Goal: Task Accomplishment & Management: Manage account settings

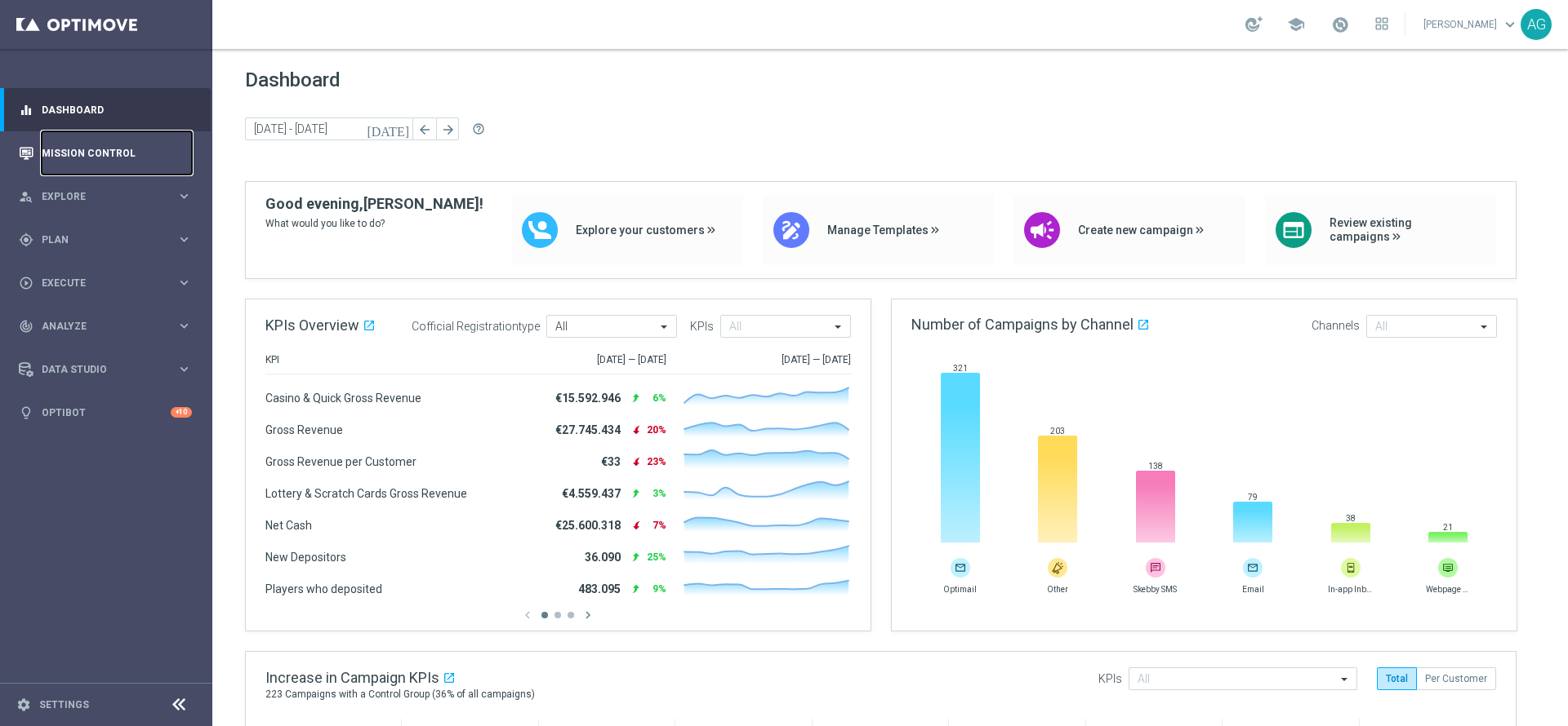
click at [103, 158] on link "Mission Control" at bounding box center [117, 153] width 150 height 43
click at [87, 204] on div "person_search Explore keyboard_arrow_right" at bounding box center [105, 196] width 211 height 43
click at [104, 148] on link "Mission Control" at bounding box center [117, 153] width 150 height 43
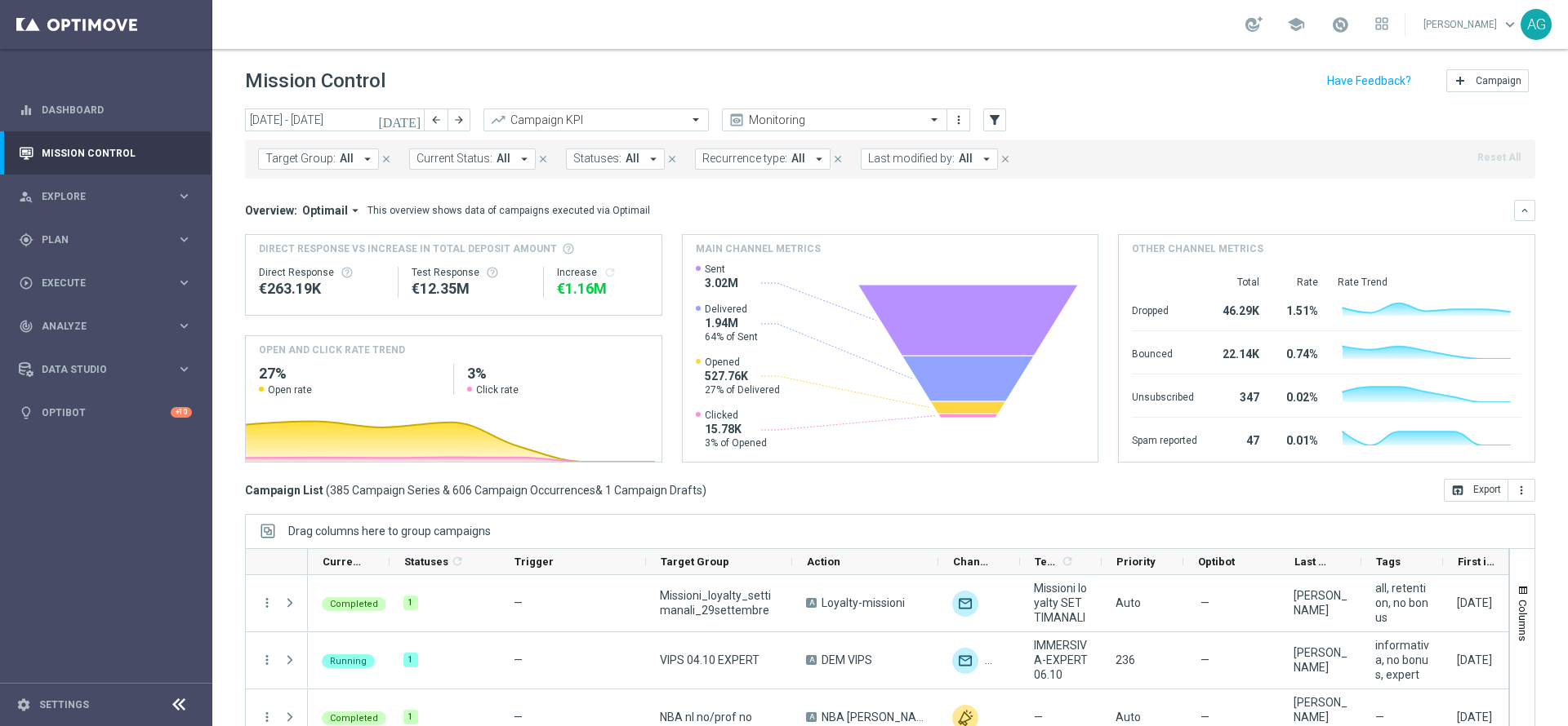
click at [937, 154] on span "Last modified by:" at bounding box center [911, 158] width 87 height 14
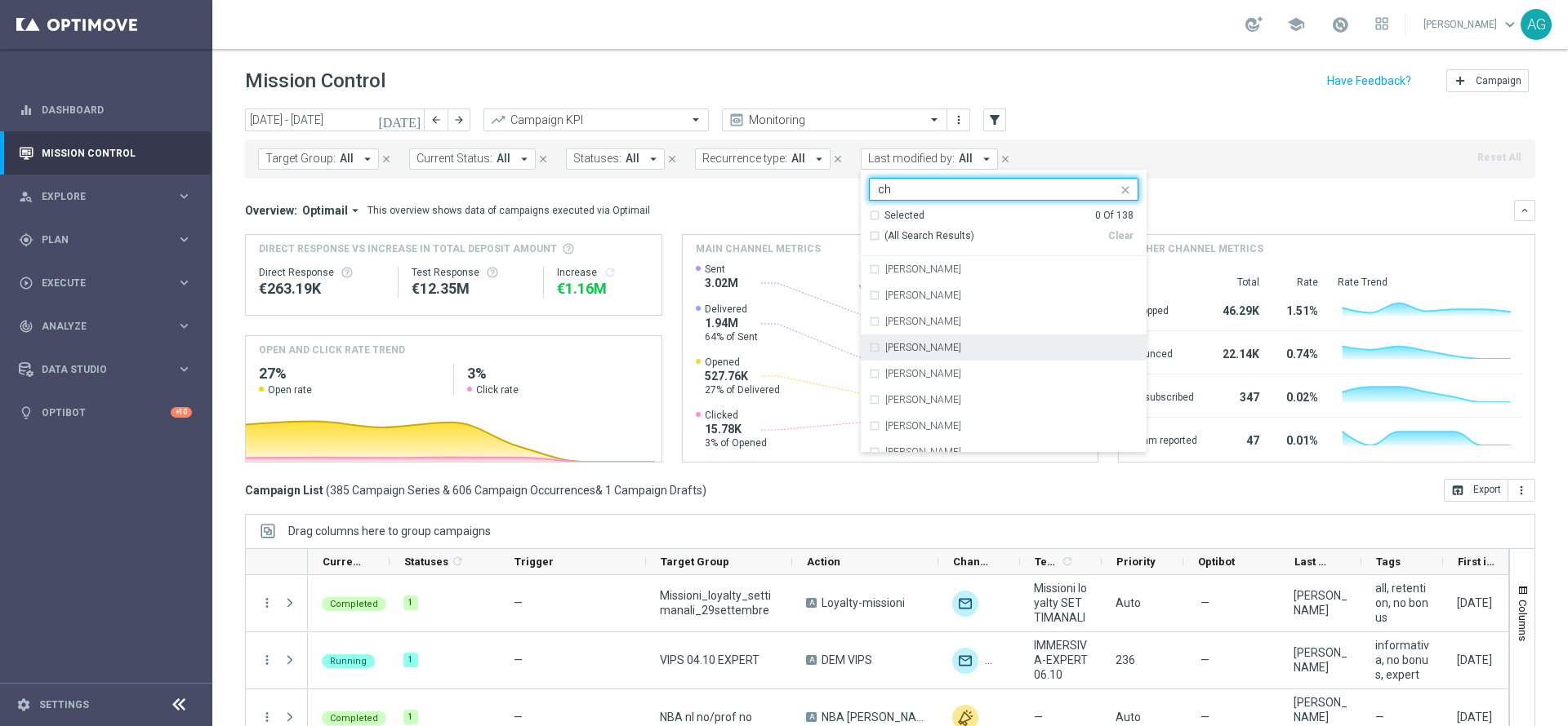
click at [897, 339] on div "[PERSON_NAME]" at bounding box center [1004, 348] width 270 height 26
type input "ch"
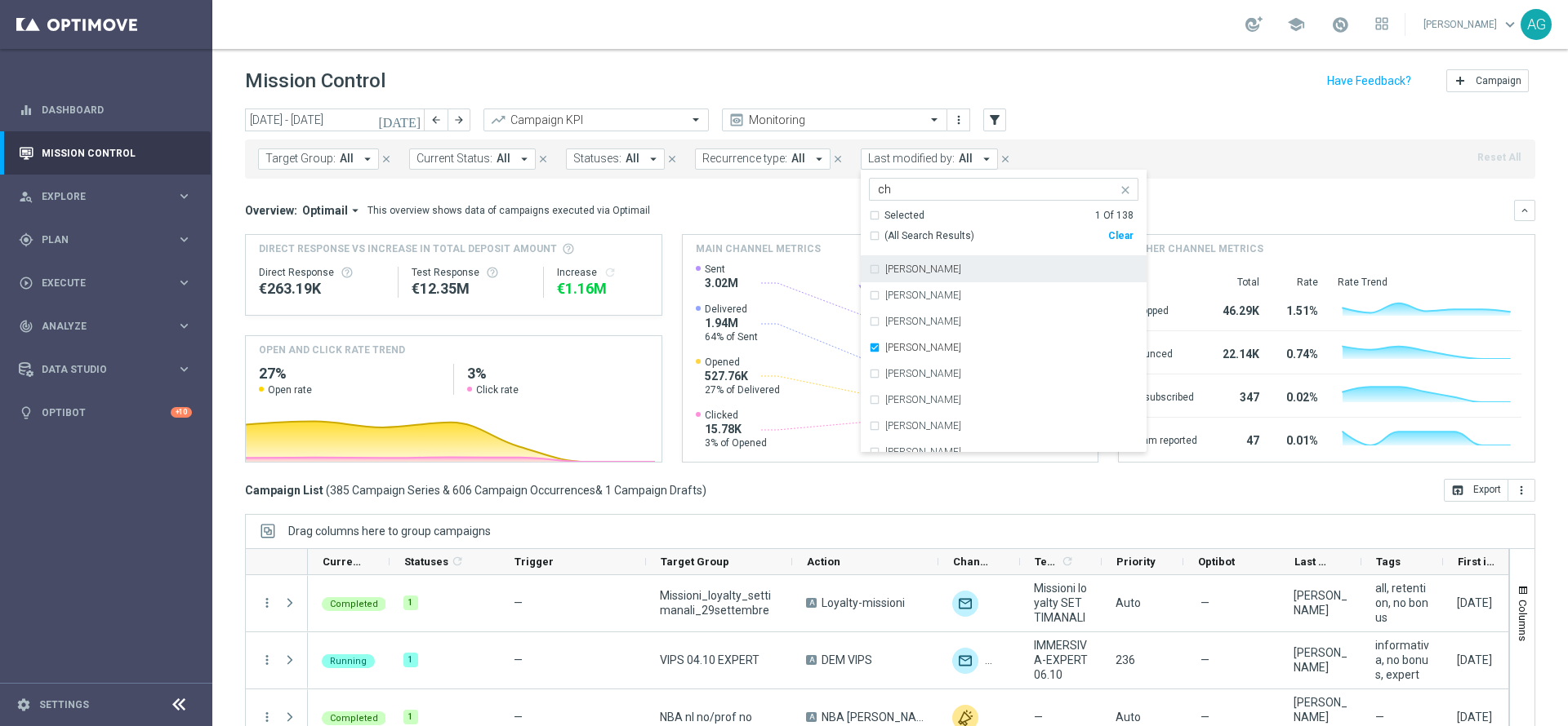
click at [1044, 100] on header "Mission Control add Campaign" at bounding box center [890, 79] width 1356 height 60
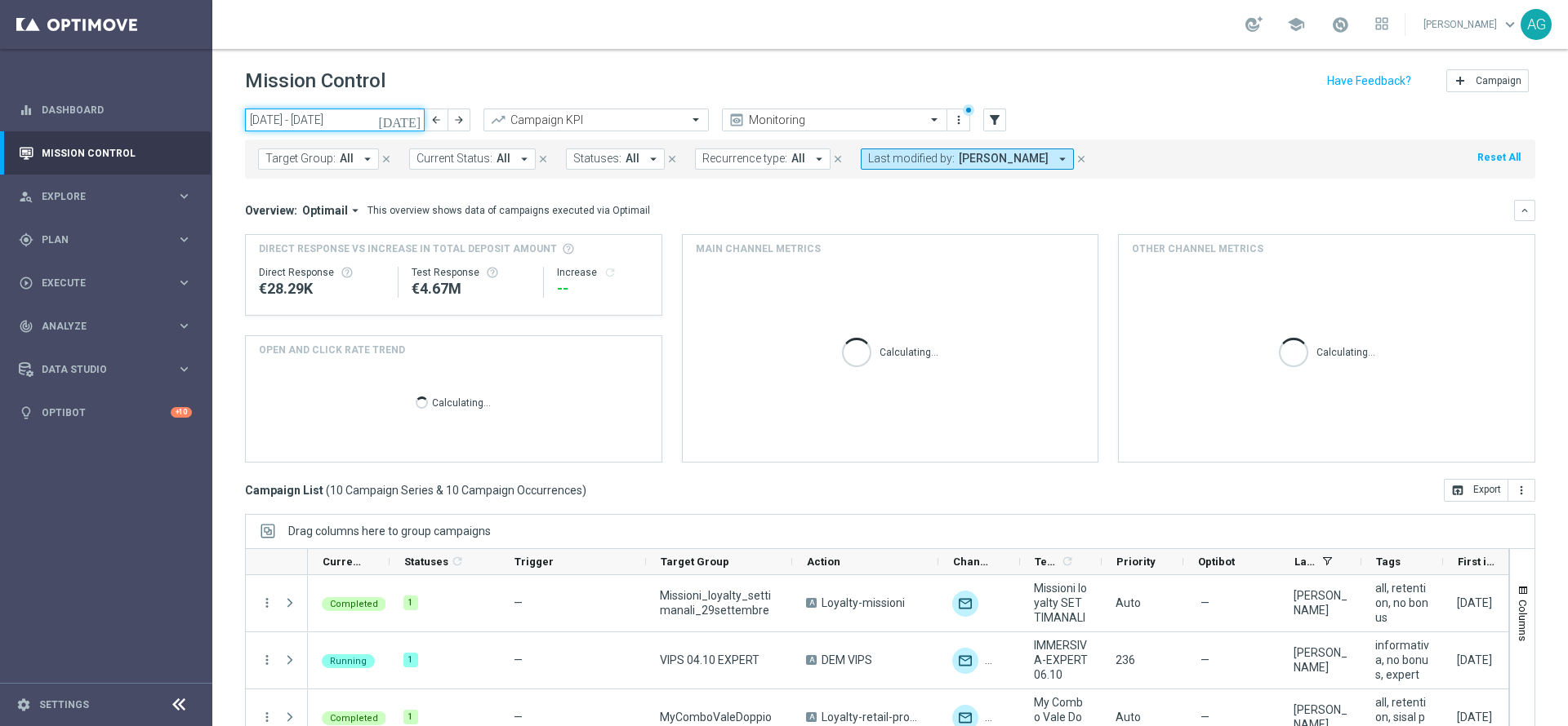
click at [340, 109] on input "[DATE] - [DATE]" at bounding box center [334, 119] width 179 height 23
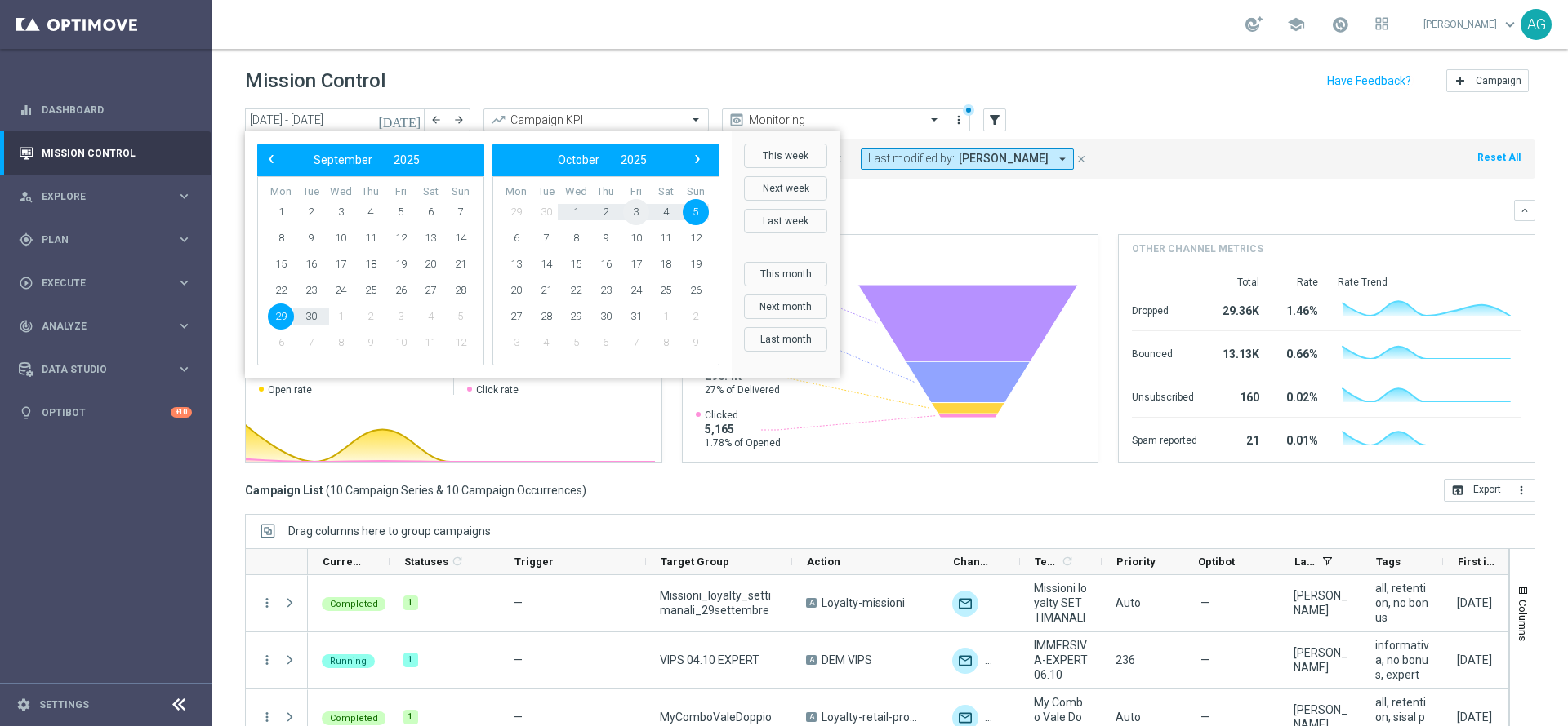
click at [640, 215] on span "3" at bounding box center [636, 212] width 26 height 26
click at [394, 215] on span "3" at bounding box center [400, 212] width 26 height 26
type input "03 Oct 2025 - 03 Oct 2025"
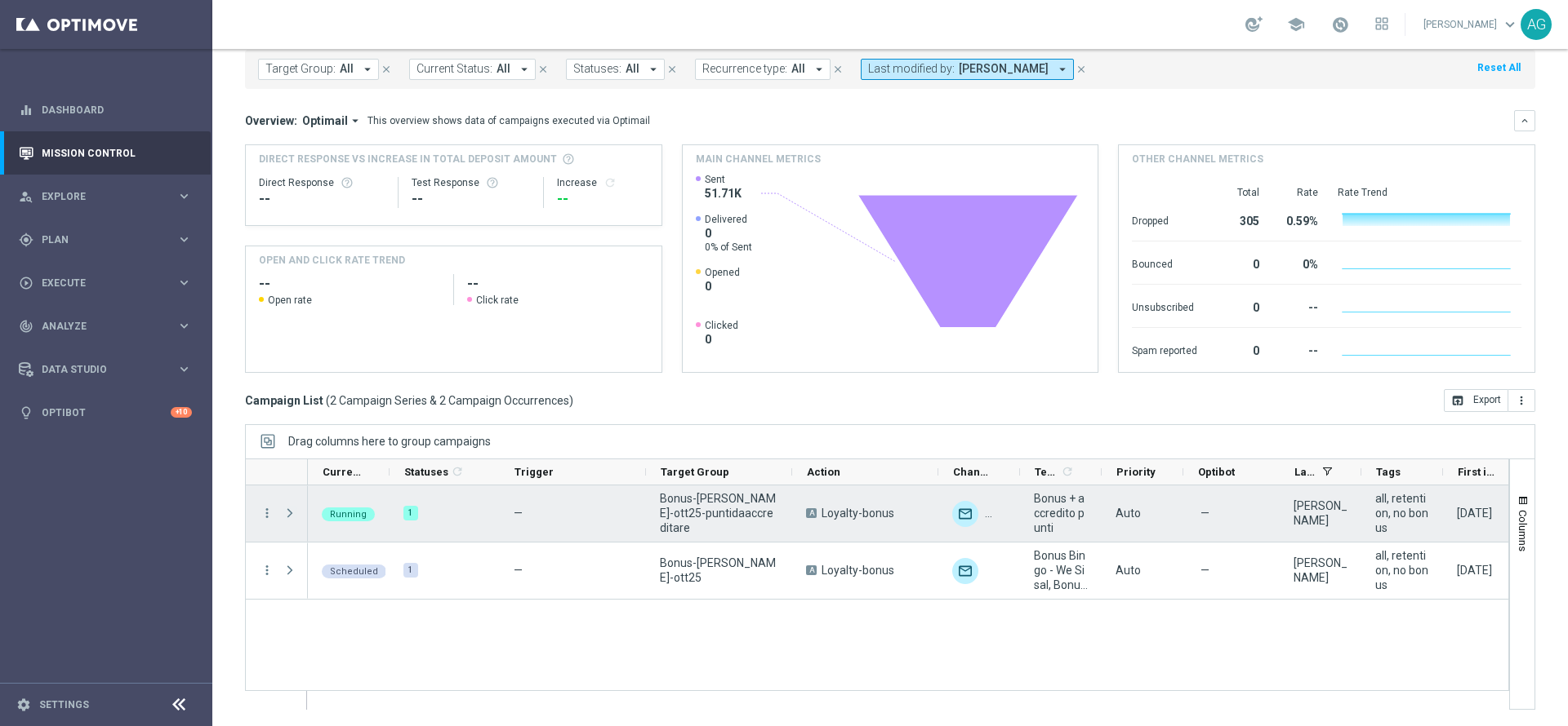
click at [290, 483] on span "Press SPACE to select this row." at bounding box center [290, 513] width 14 height 13
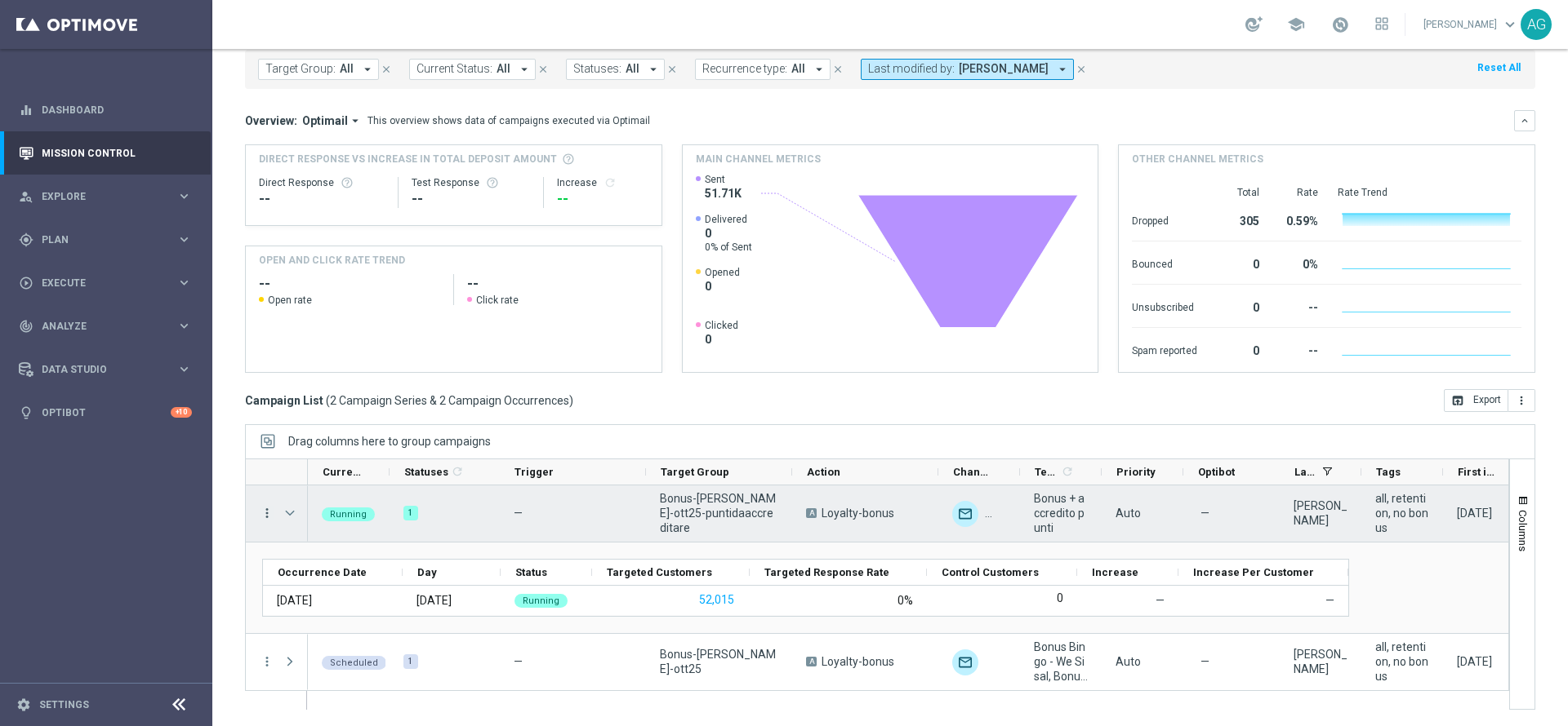
click at [268, 483] on icon "more_vert" at bounding box center [267, 513] width 14 height 14
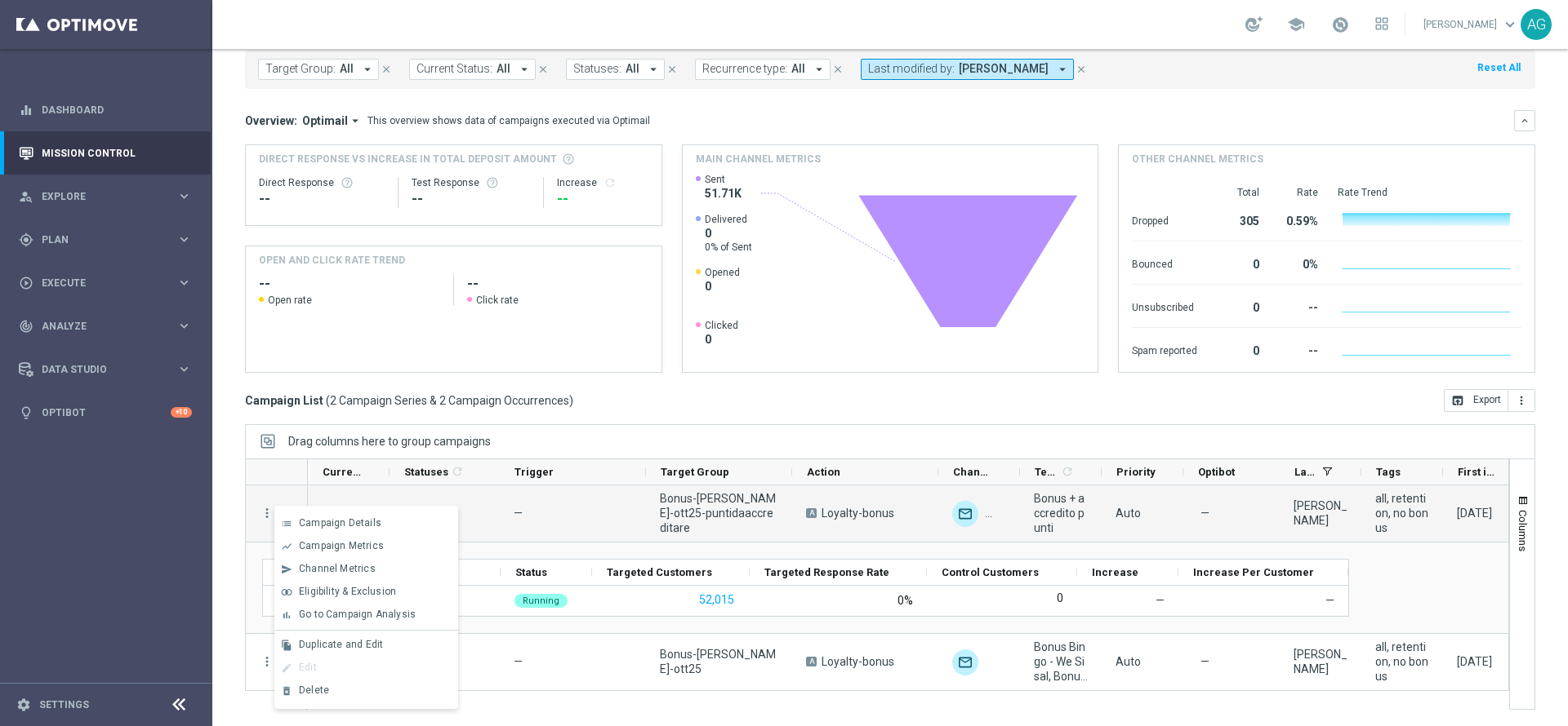
click at [230, 483] on div "today 03 Oct 2025 - 03 Oct 2025 arrow_back arrow_forward Campaign KPI trending_…" at bounding box center [890, 320] width 1356 height 603
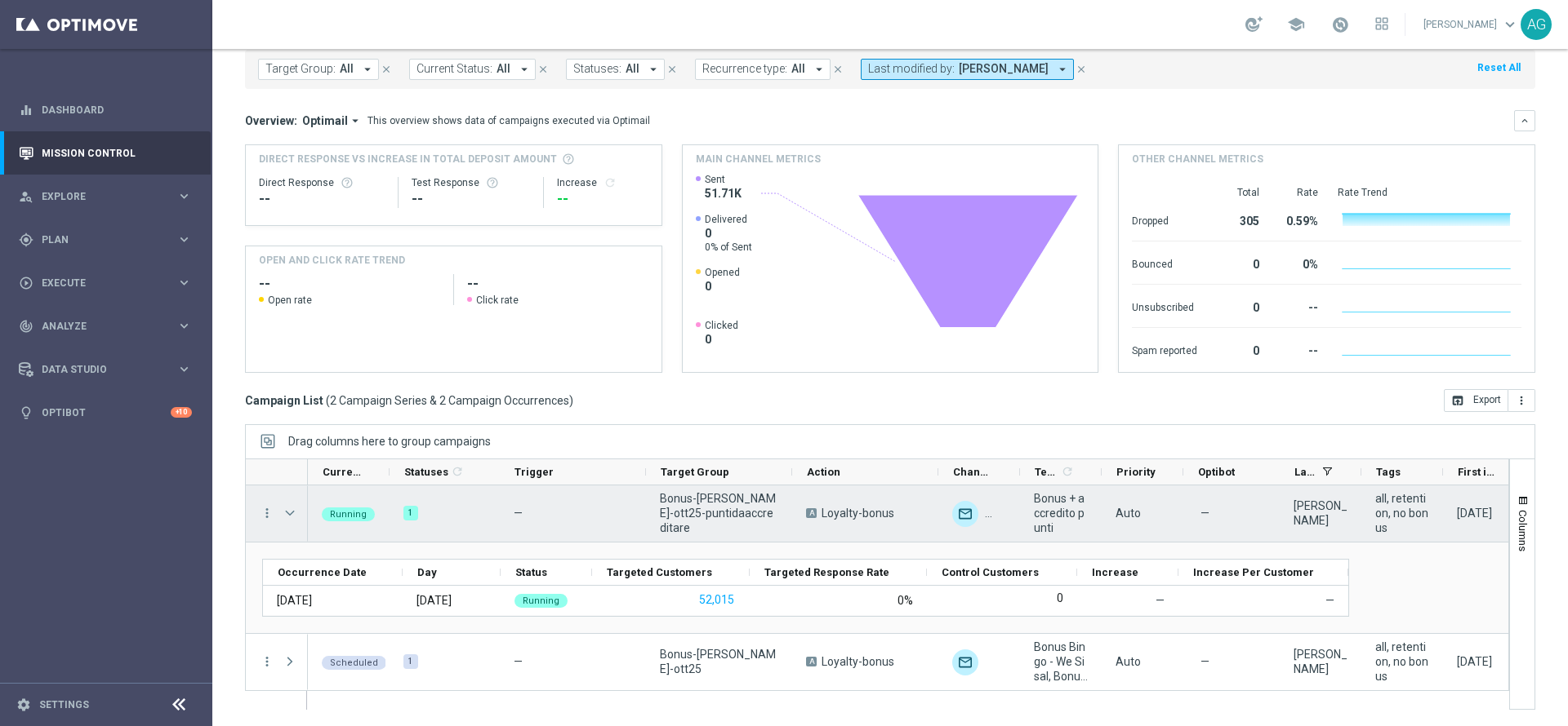
drag, startPoint x: 660, startPoint y: 518, endPoint x: 716, endPoint y: 518, distance: 56.0
click at [661, 483] on span "Bonus-loy-ott25-puntidaaccreditare" at bounding box center [719, 513] width 119 height 44
drag, startPoint x: 731, startPoint y: 520, endPoint x: 657, endPoint y: 507, distance: 75.1
click at [657, 483] on div "Bonus-loy-ott25-puntidaaccreditare" at bounding box center [718, 513] width 146 height 56
copy span "Bonus-loy-ott25-puntidaaccreditare"
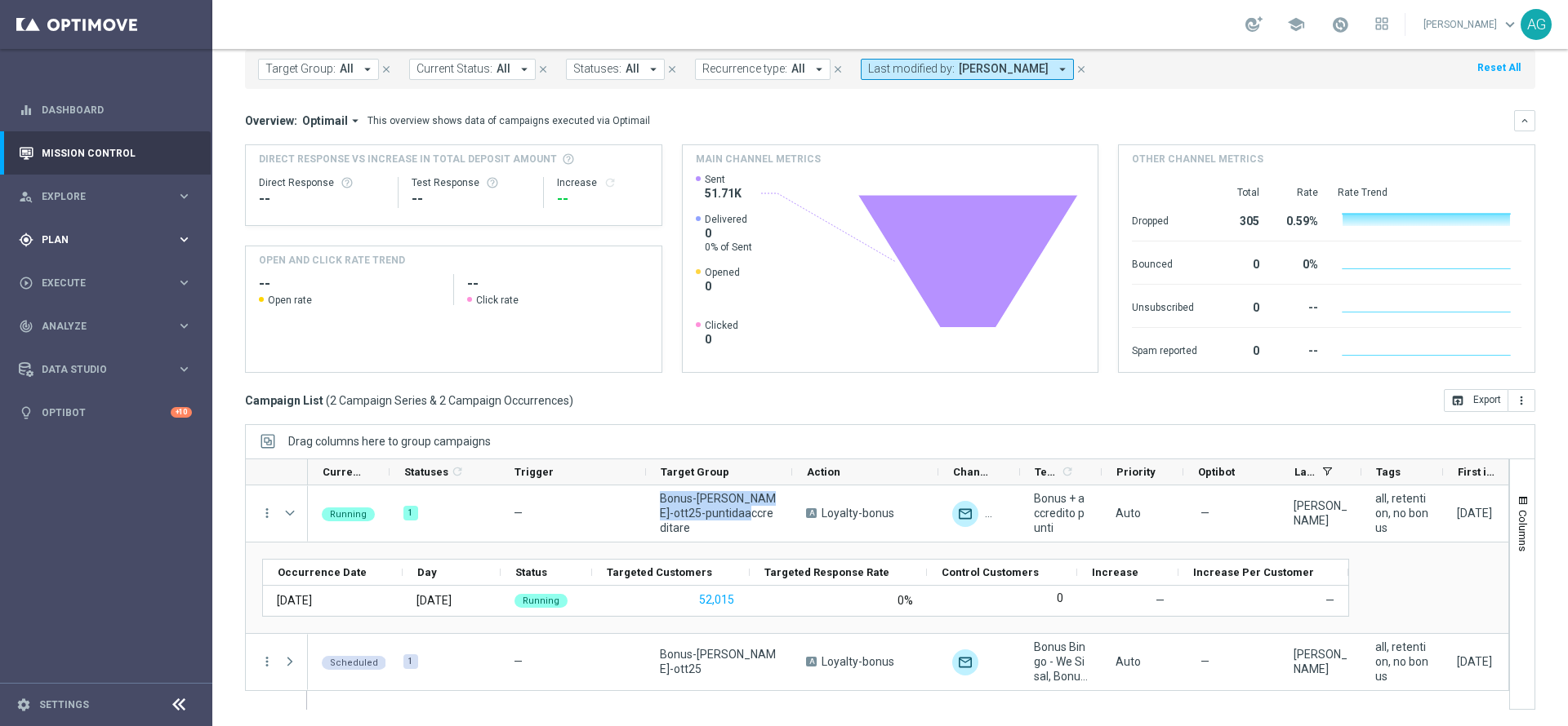
click at [128, 250] on div "gps_fixed Plan keyboard_arrow_right" at bounding box center [105, 240] width 211 height 43
click at [103, 275] on link "Target Groups" at bounding box center [106, 273] width 128 height 13
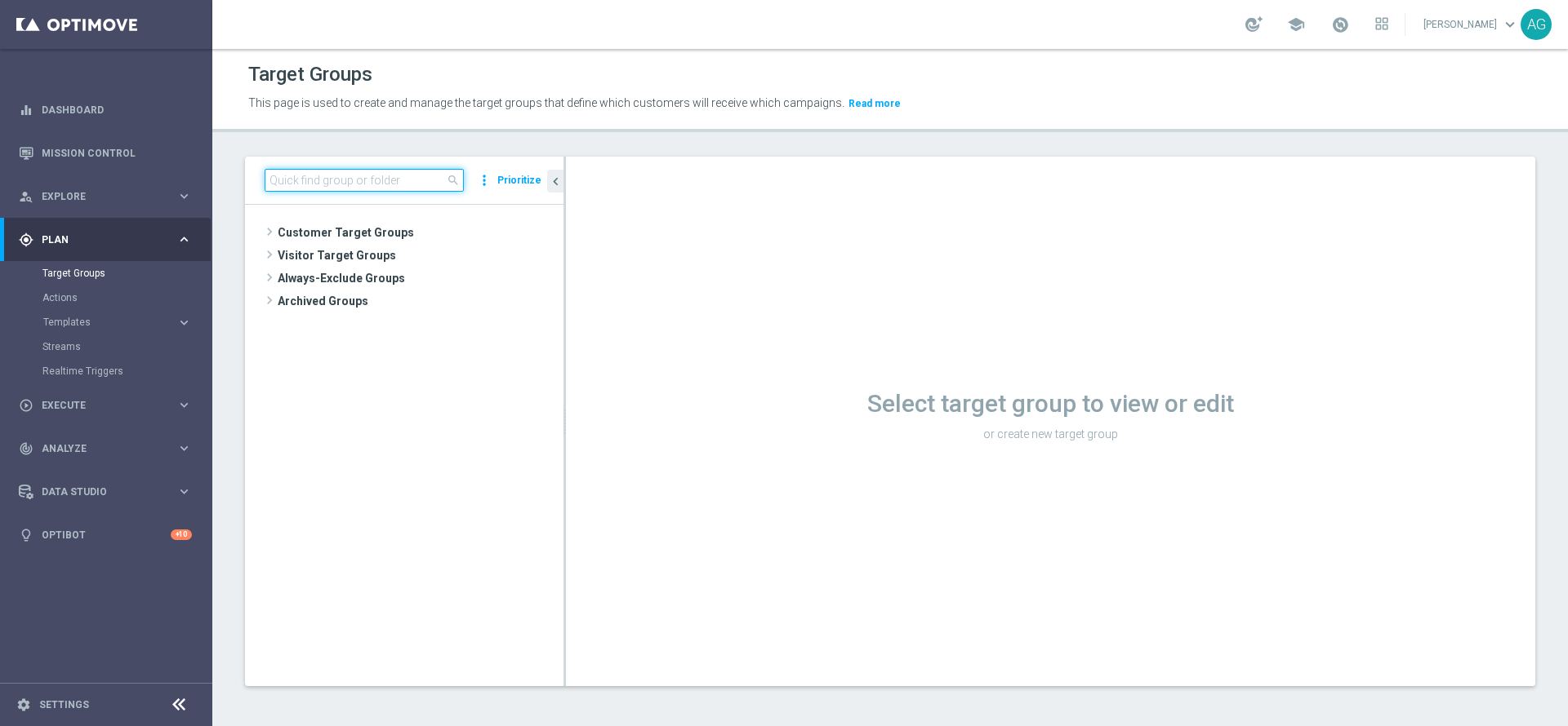
click at [390, 185] on input at bounding box center [364, 180] width 199 height 23
paste input "Bonus-loy-ott25-puntidaaccreditare"
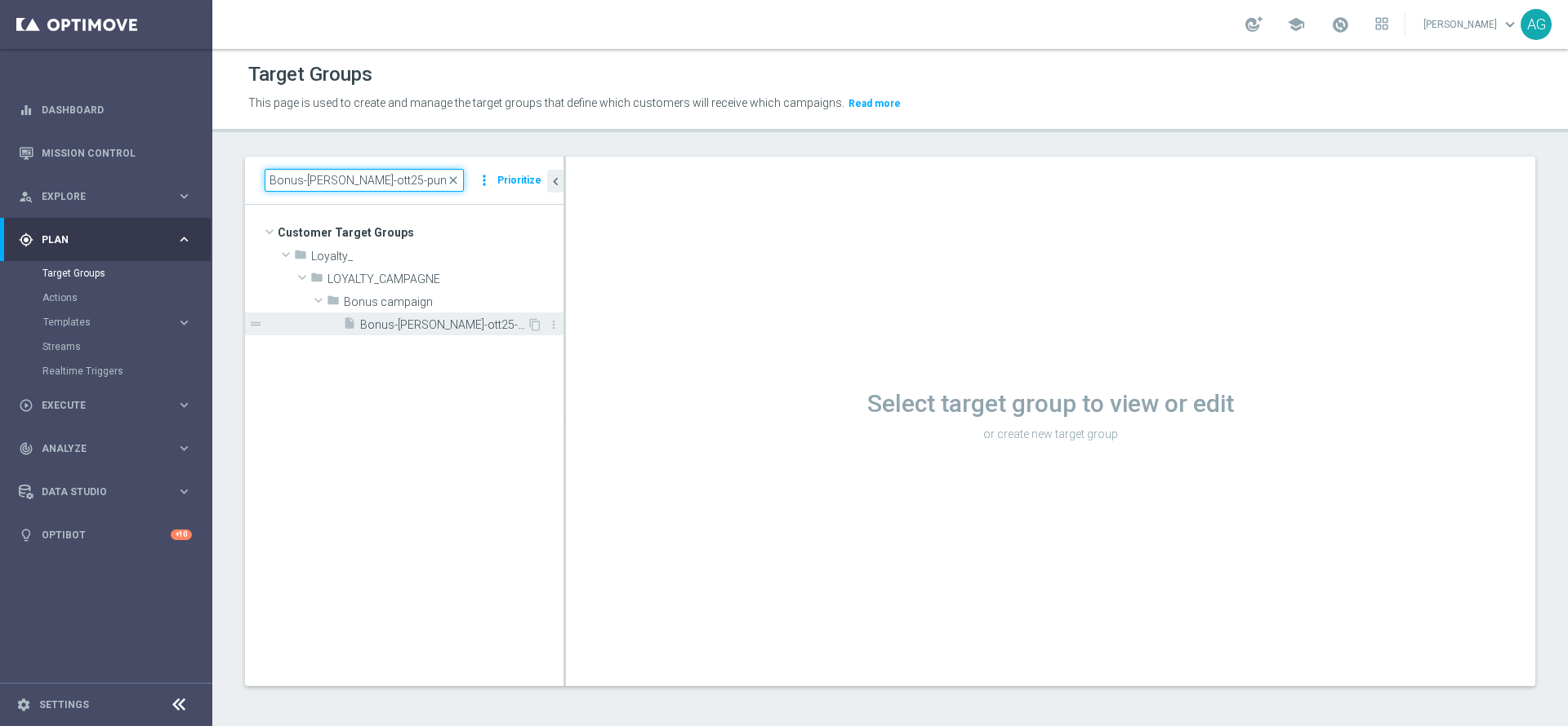
type input "Bonus-loy-ott25-puntidaaccreditare"
click at [396, 319] on span "Bonus-loy-ott25-puntidaaccreditare" at bounding box center [444, 325] width 167 height 14
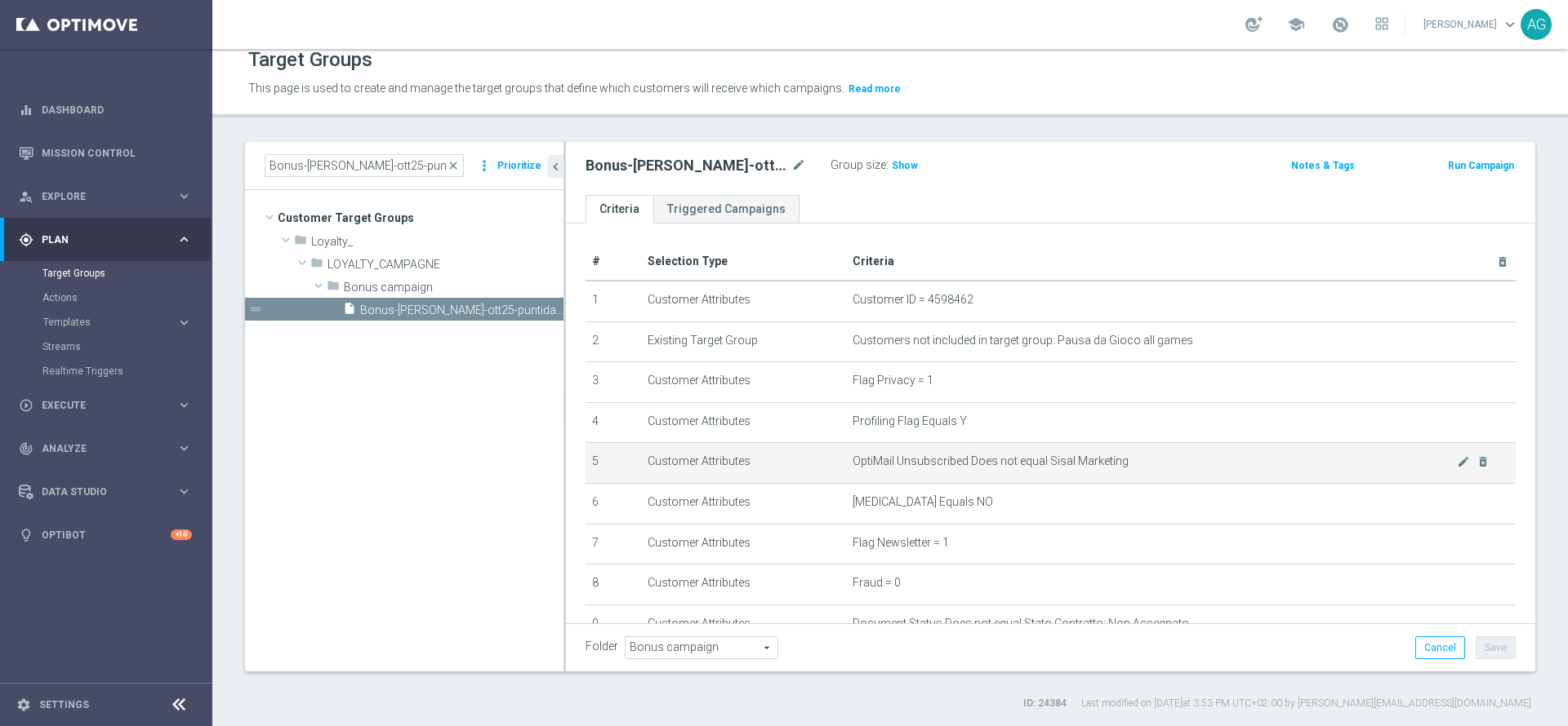
scroll to position [231, 0]
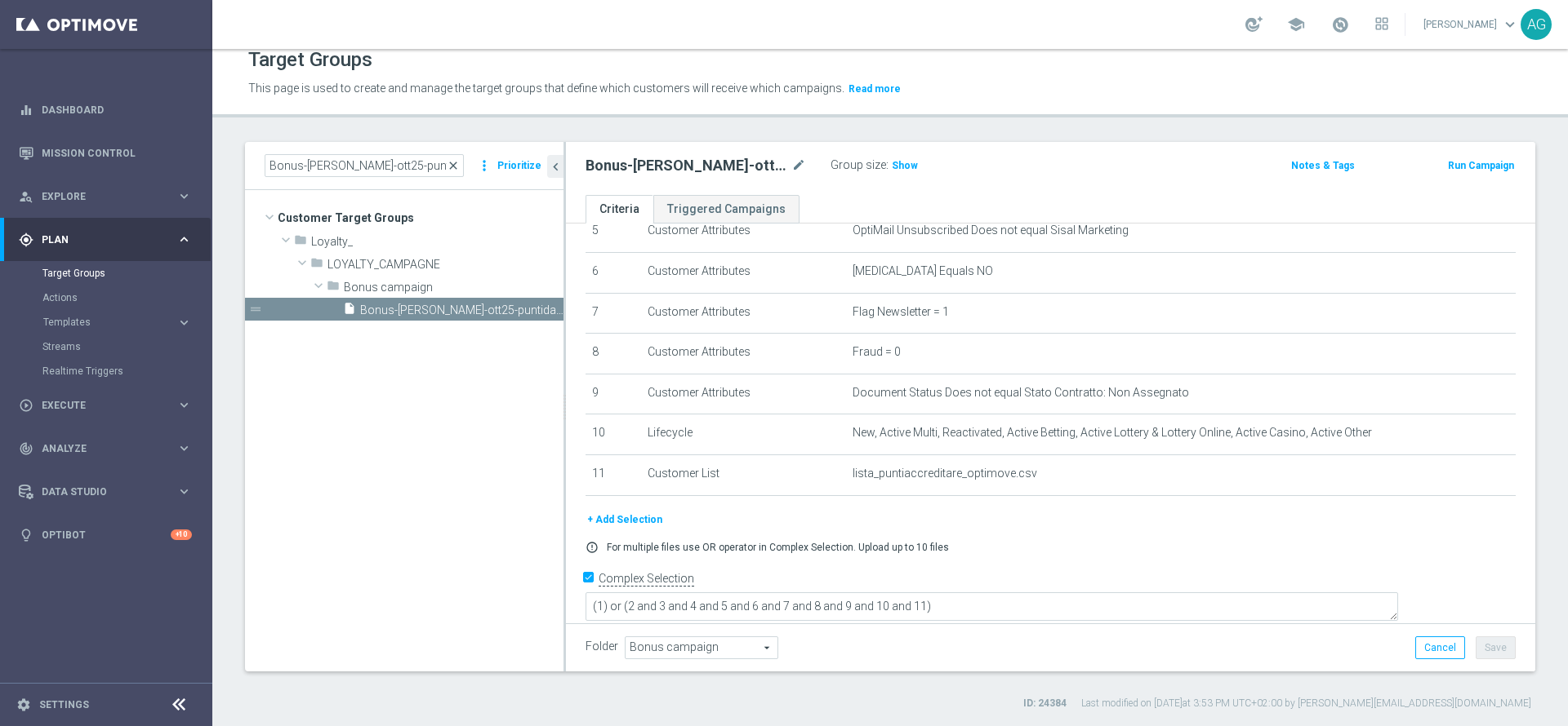
click at [452, 165] on span "close" at bounding box center [453, 166] width 13 height 13
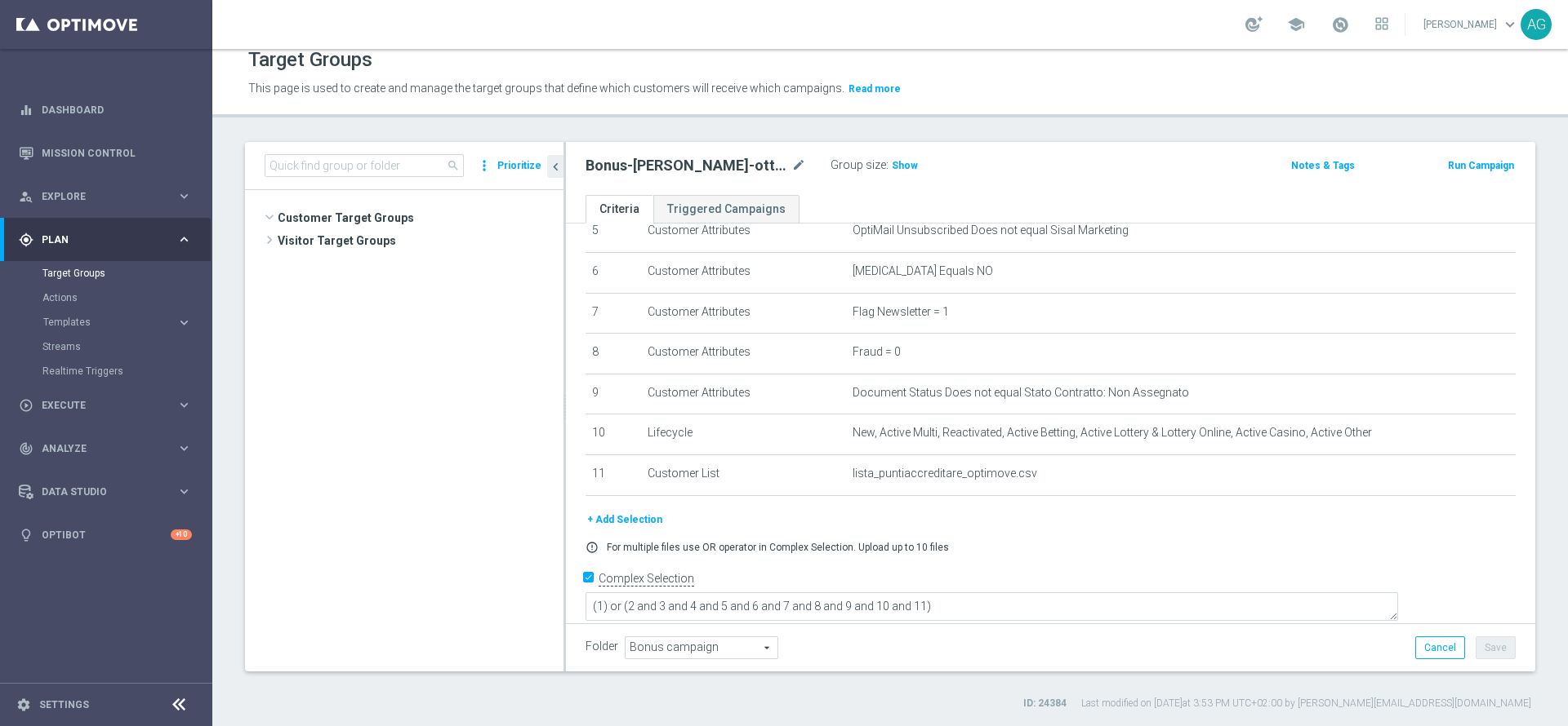
scroll to position [567, 0]
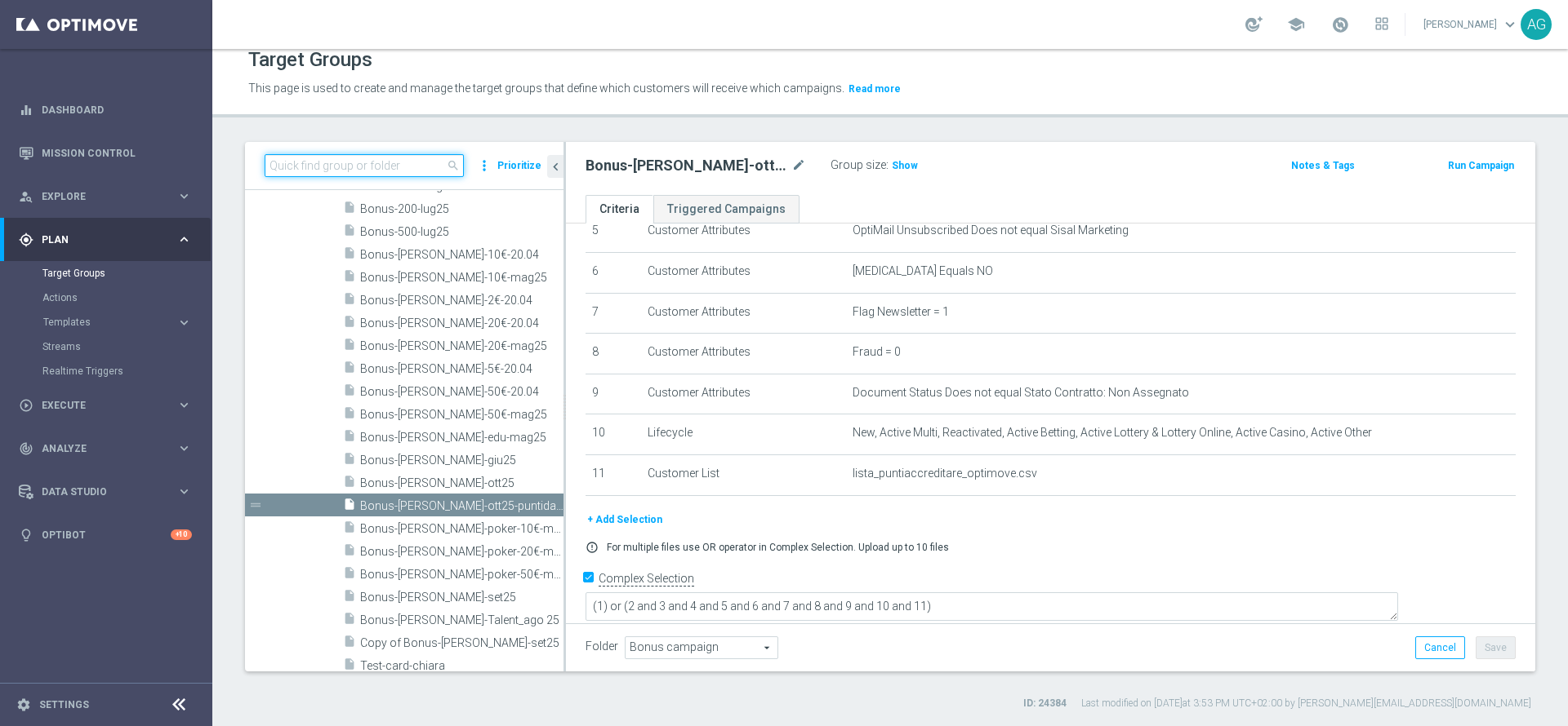
click at [332, 168] on input at bounding box center [364, 165] width 199 height 23
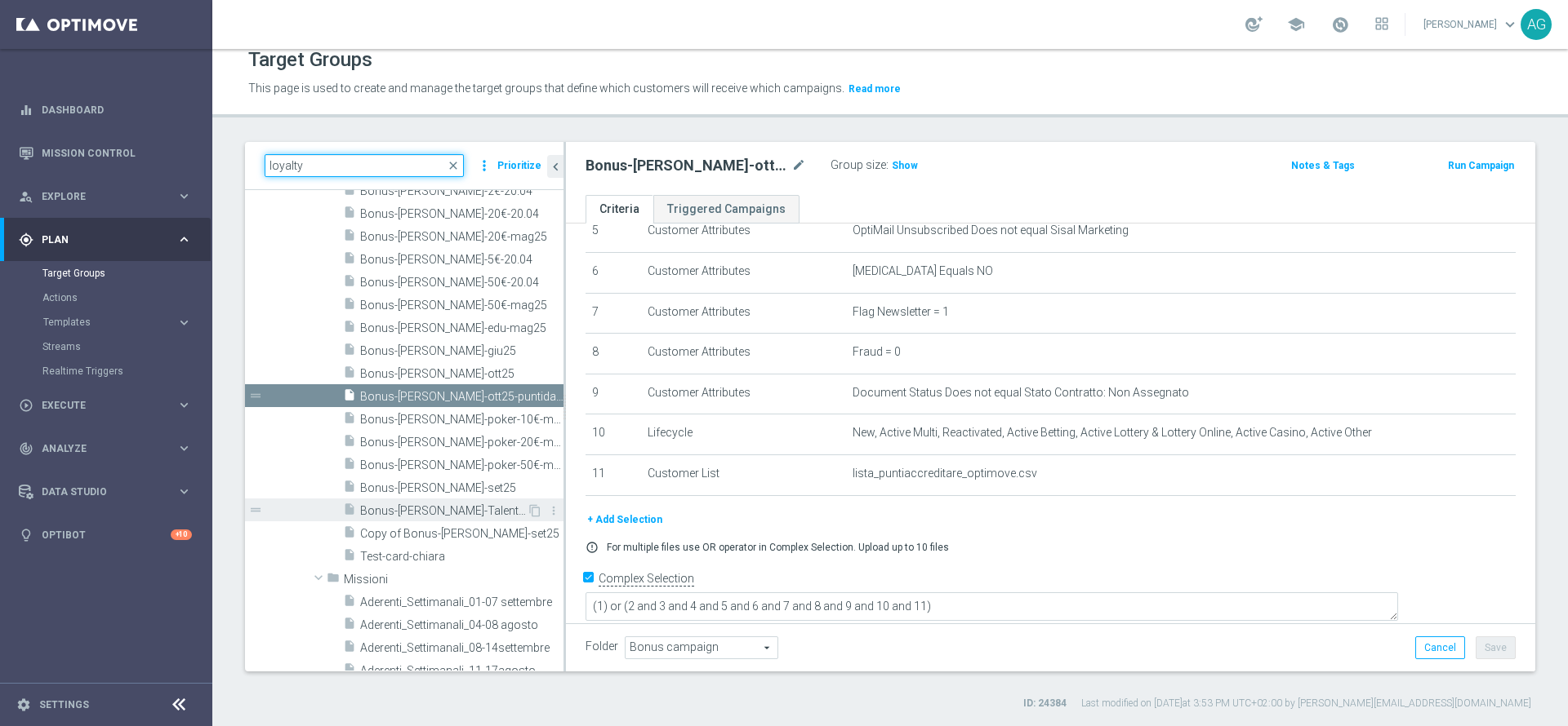
scroll to position [612, 0]
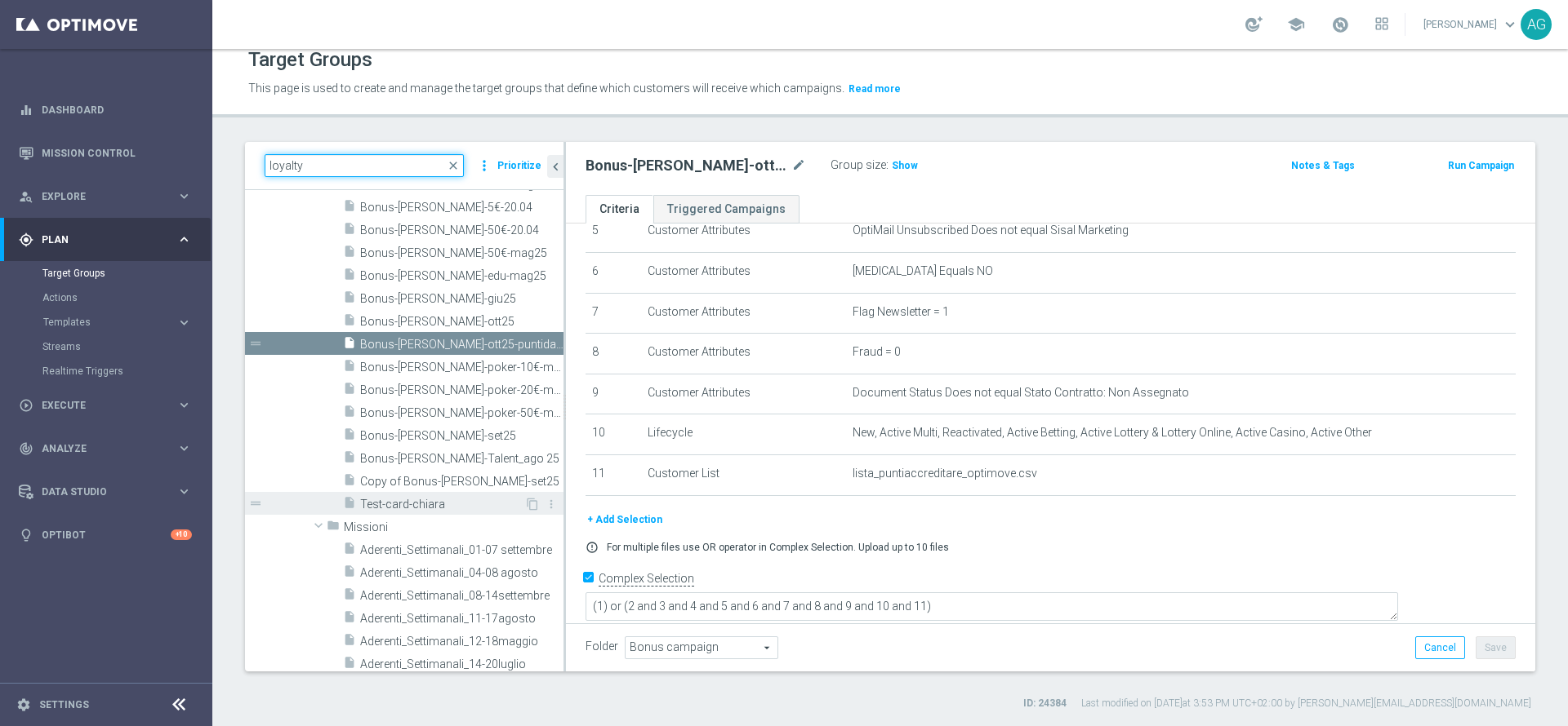
type input "loyalty"
click at [409, 483] on span "Test-card-chiara" at bounding box center [442, 504] width 164 height 14
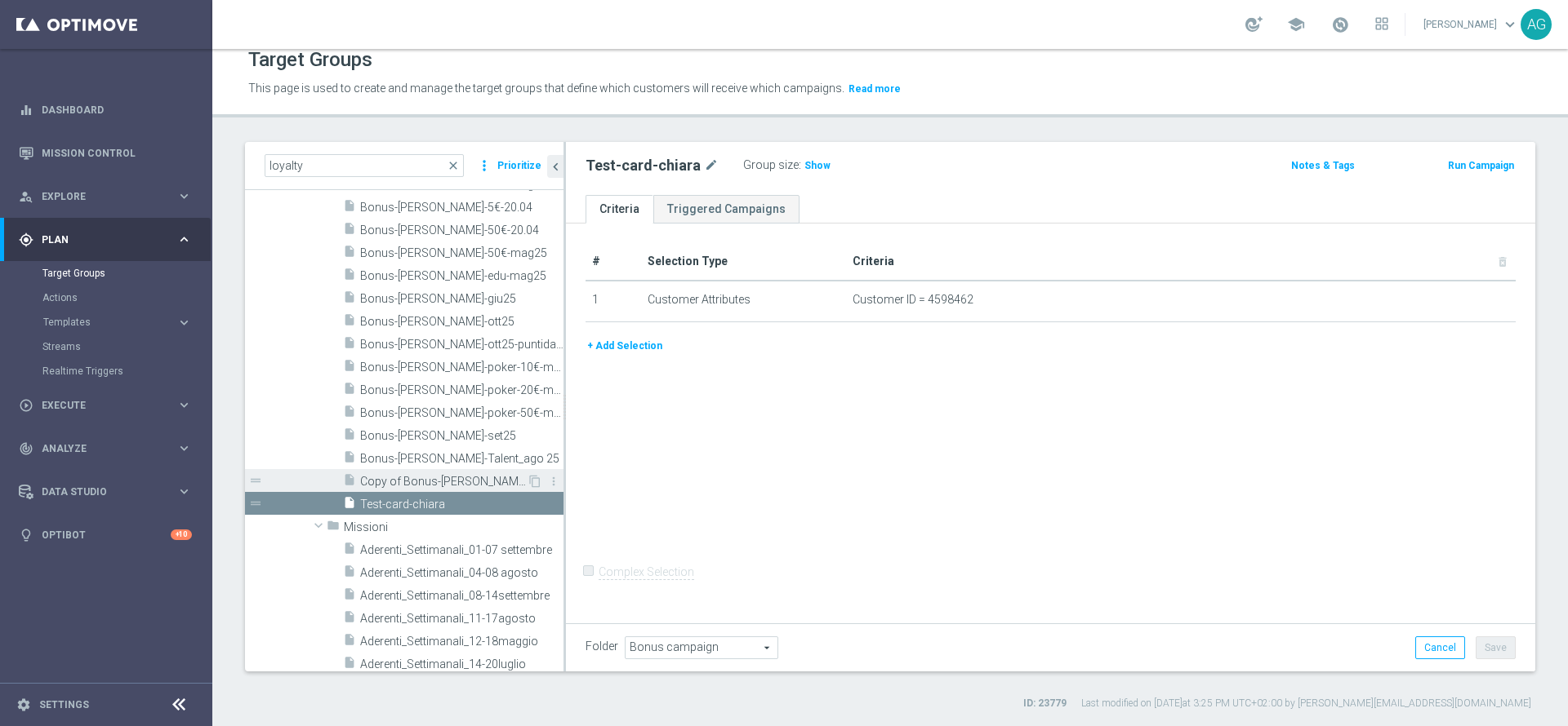
click at [411, 483] on span "Copy of Bonus-loy-set25" at bounding box center [444, 482] width 167 height 14
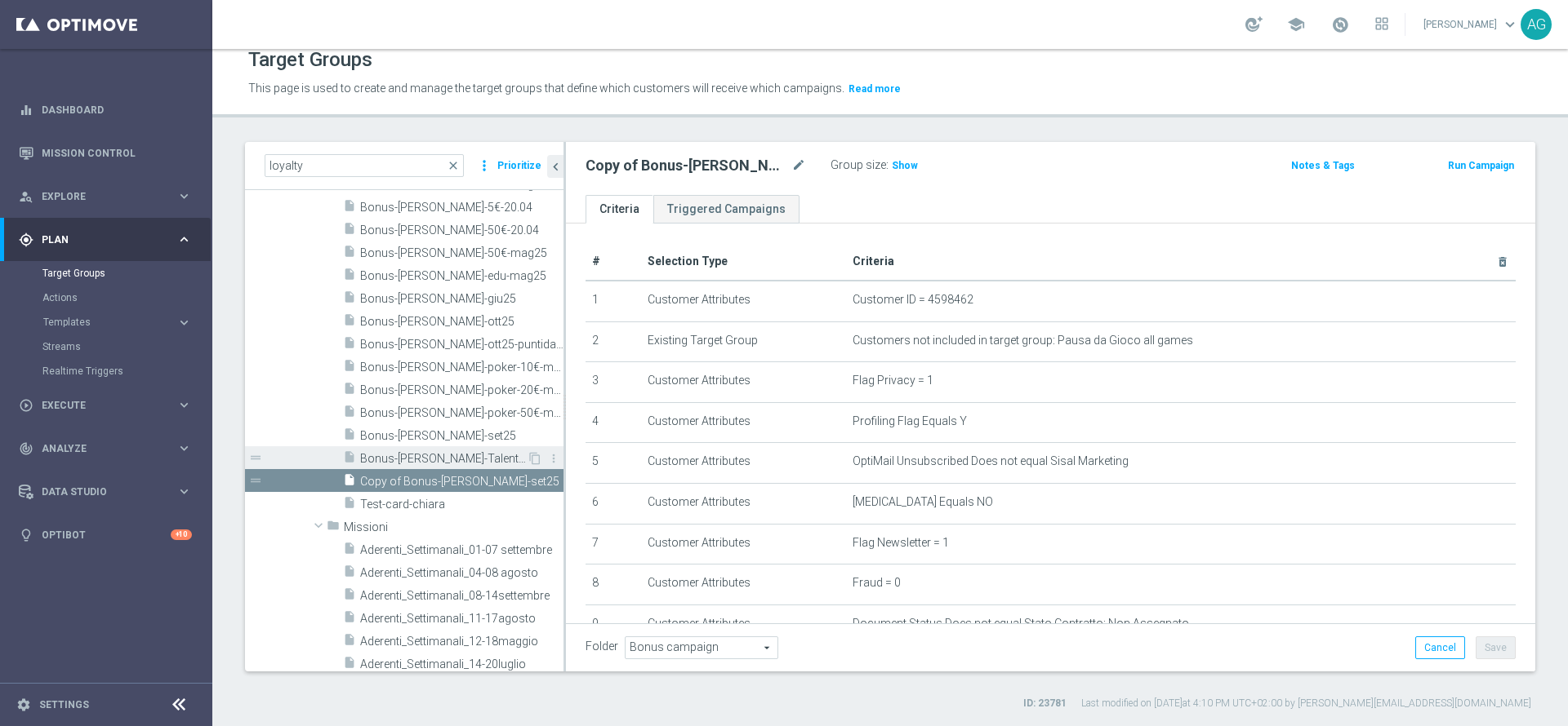
click at [413, 447] on div "insert_drive_file Bonus-loy-Talent_ago 25" at bounding box center [435, 457] width 184 height 23
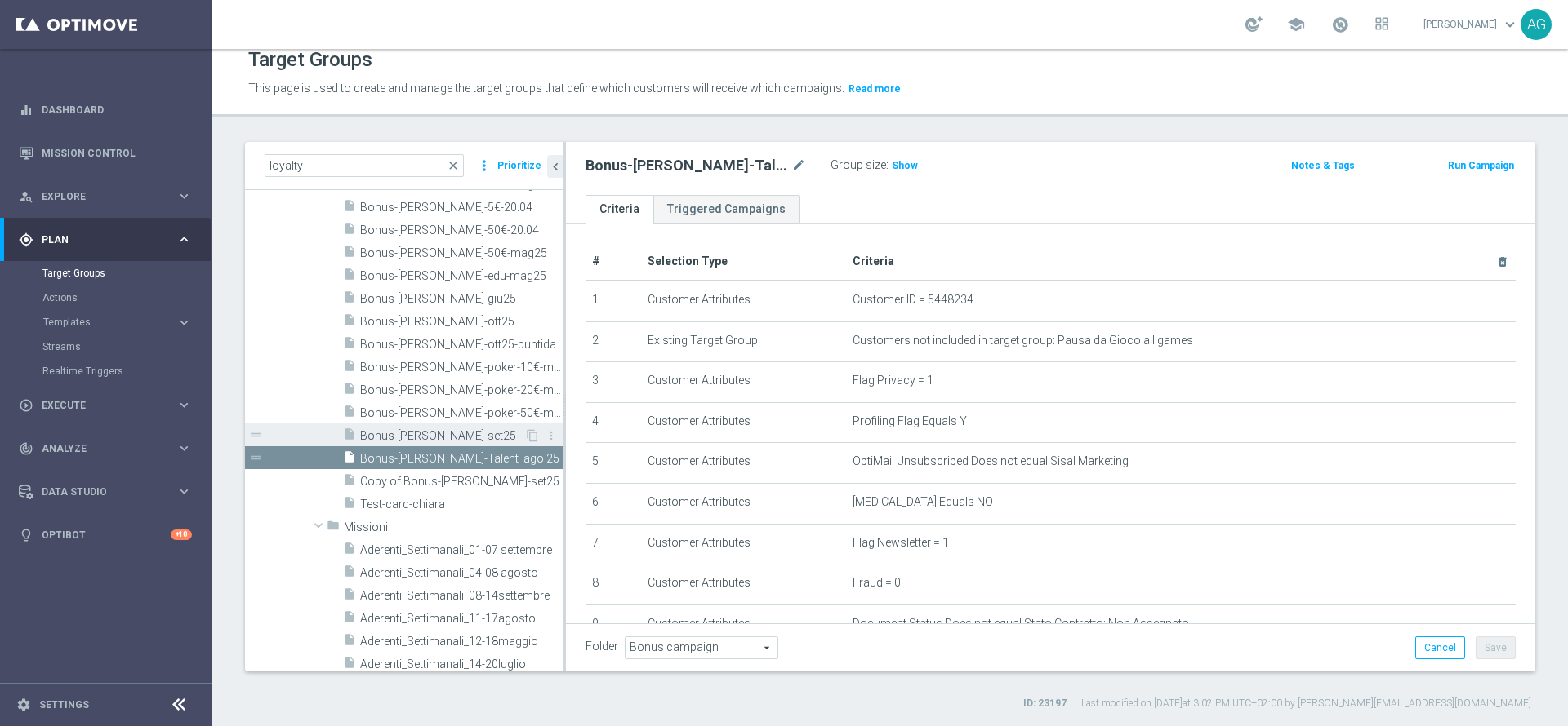
click at [412, 432] on span "Bonus-loy-set25" at bounding box center [442, 435] width 164 height 14
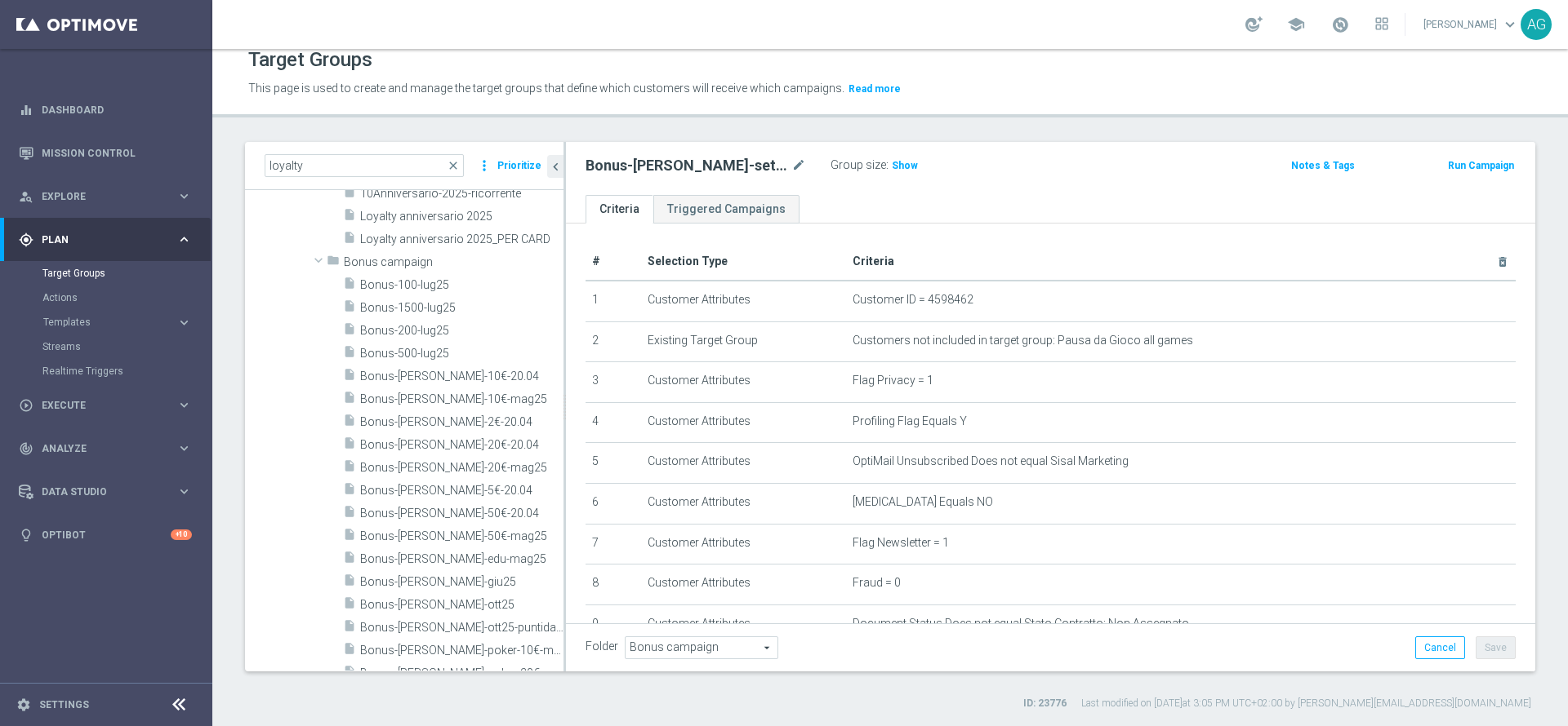
scroll to position [612, 0]
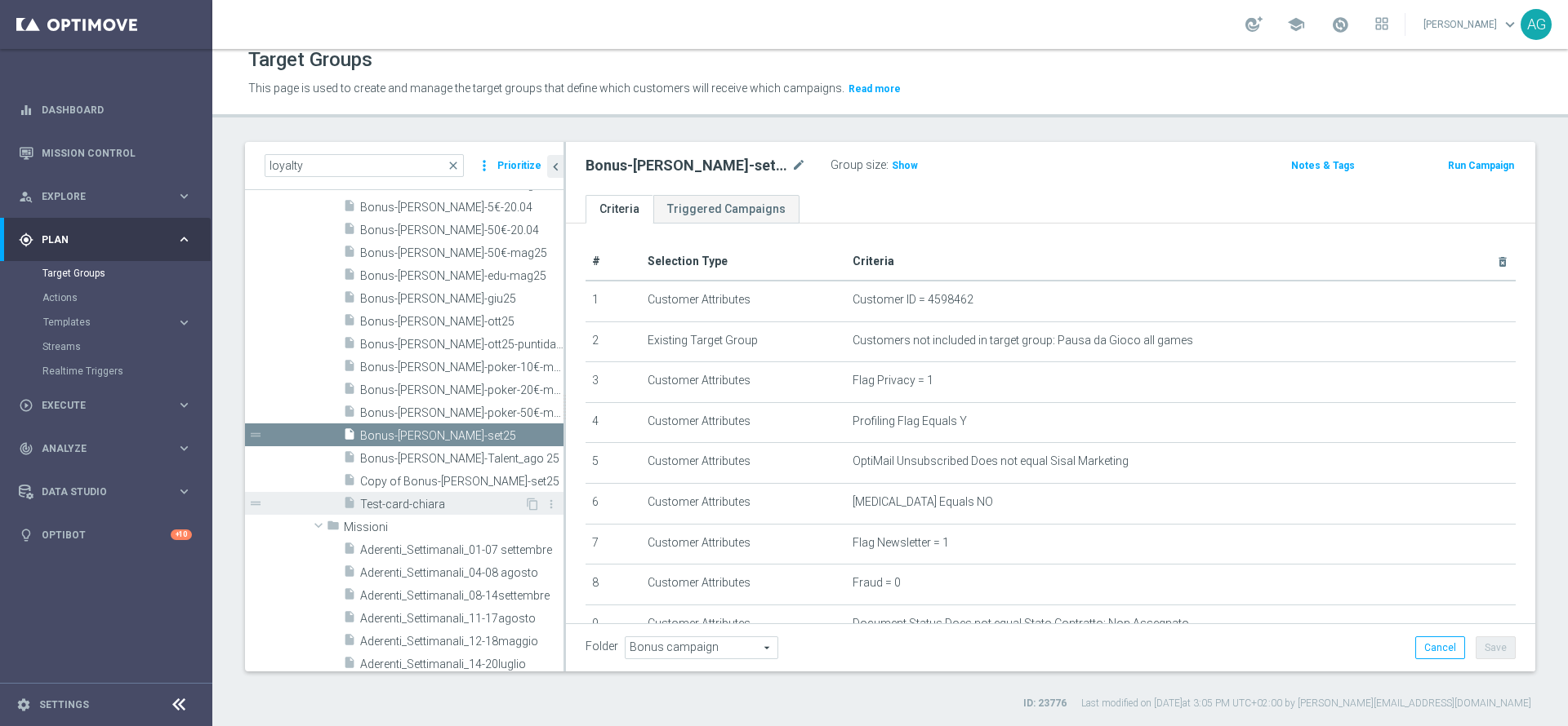
click at [416, 483] on div "insert_drive_file Test-card-chiara" at bounding box center [434, 503] width 181 height 23
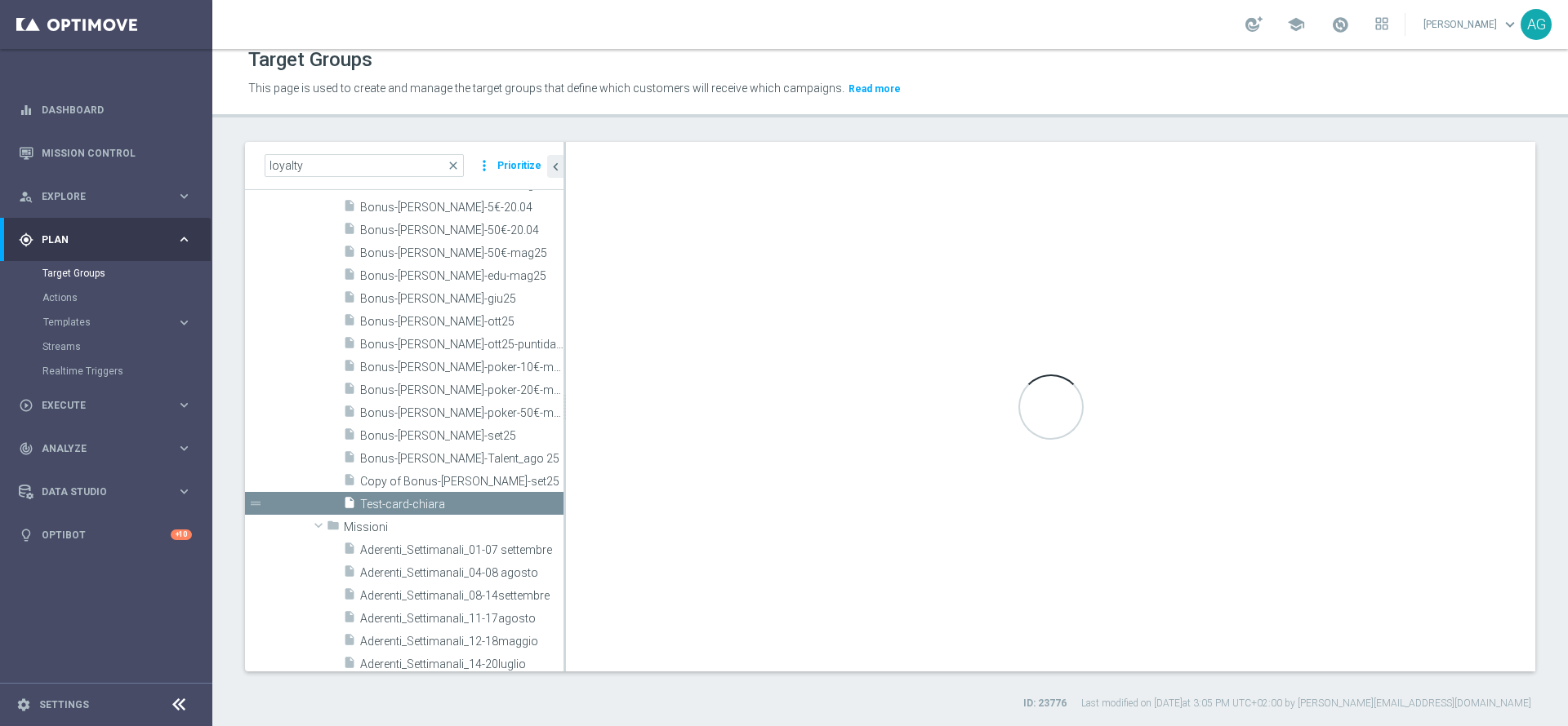
checkbox input "false"
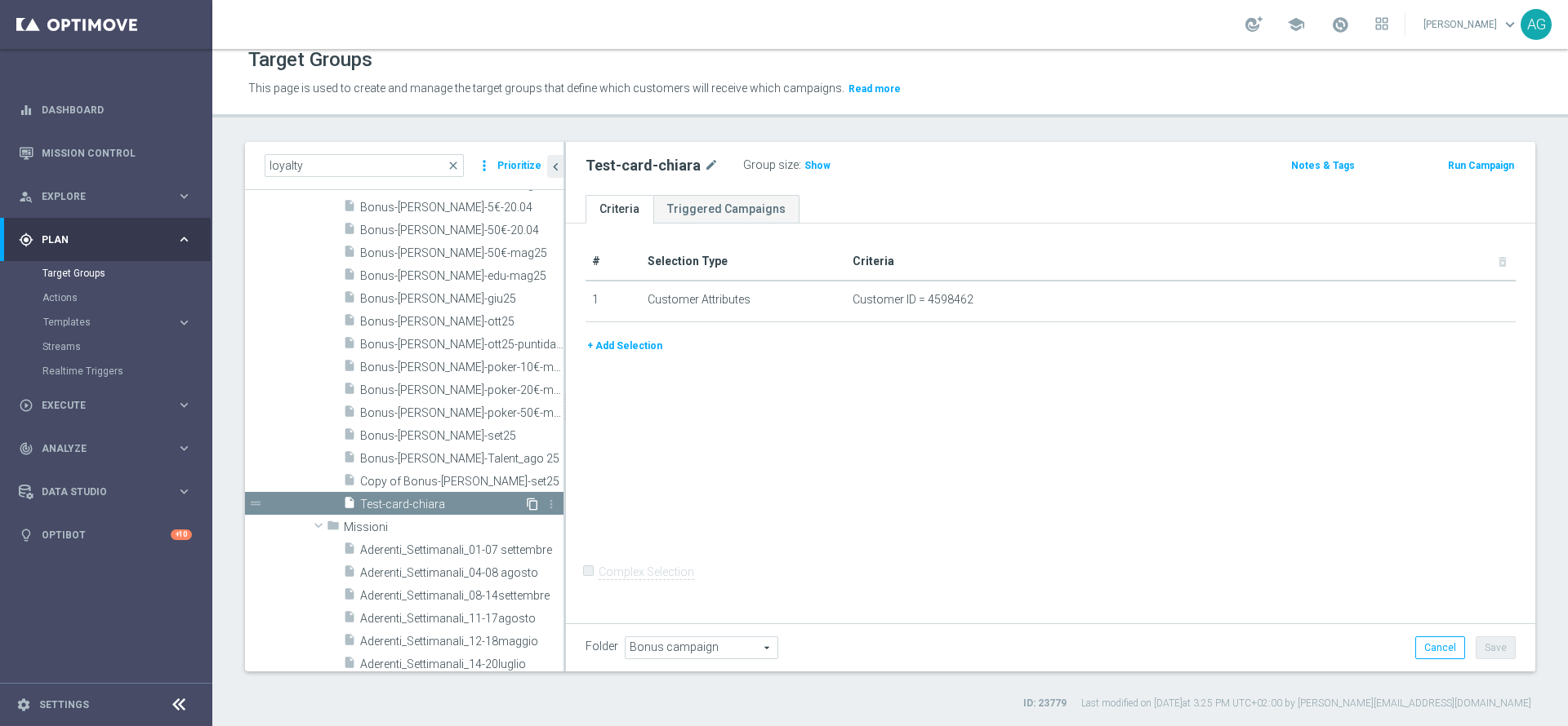
click at [526, 483] on icon "content_copy" at bounding box center [533, 504] width 13 height 13
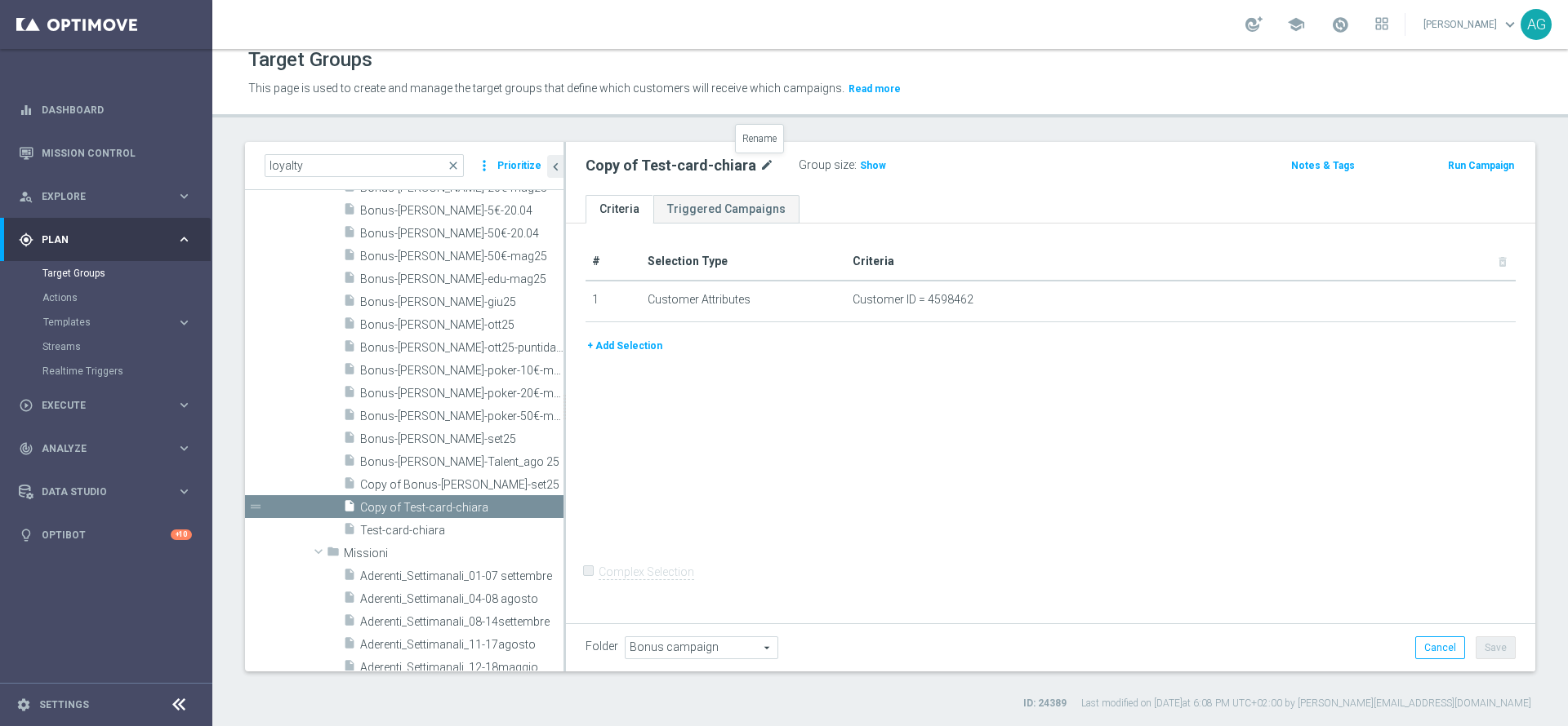
click at [760, 174] on icon "mode_edit" at bounding box center [767, 166] width 14 height 20
click at [743, 170] on input "Copy of Test-card-chiara" at bounding box center [695, 167] width 220 height 23
drag, startPoint x: 736, startPoint y: 169, endPoint x: 564, endPoint y: 167, distance: 172.0
click at [564, 167] on as-split "loyalty close more_vert Prioritize Customer Target Groups library_add create_ne…" at bounding box center [890, 406] width 1291 height 530
type input "da scartare_optimove_03.10"
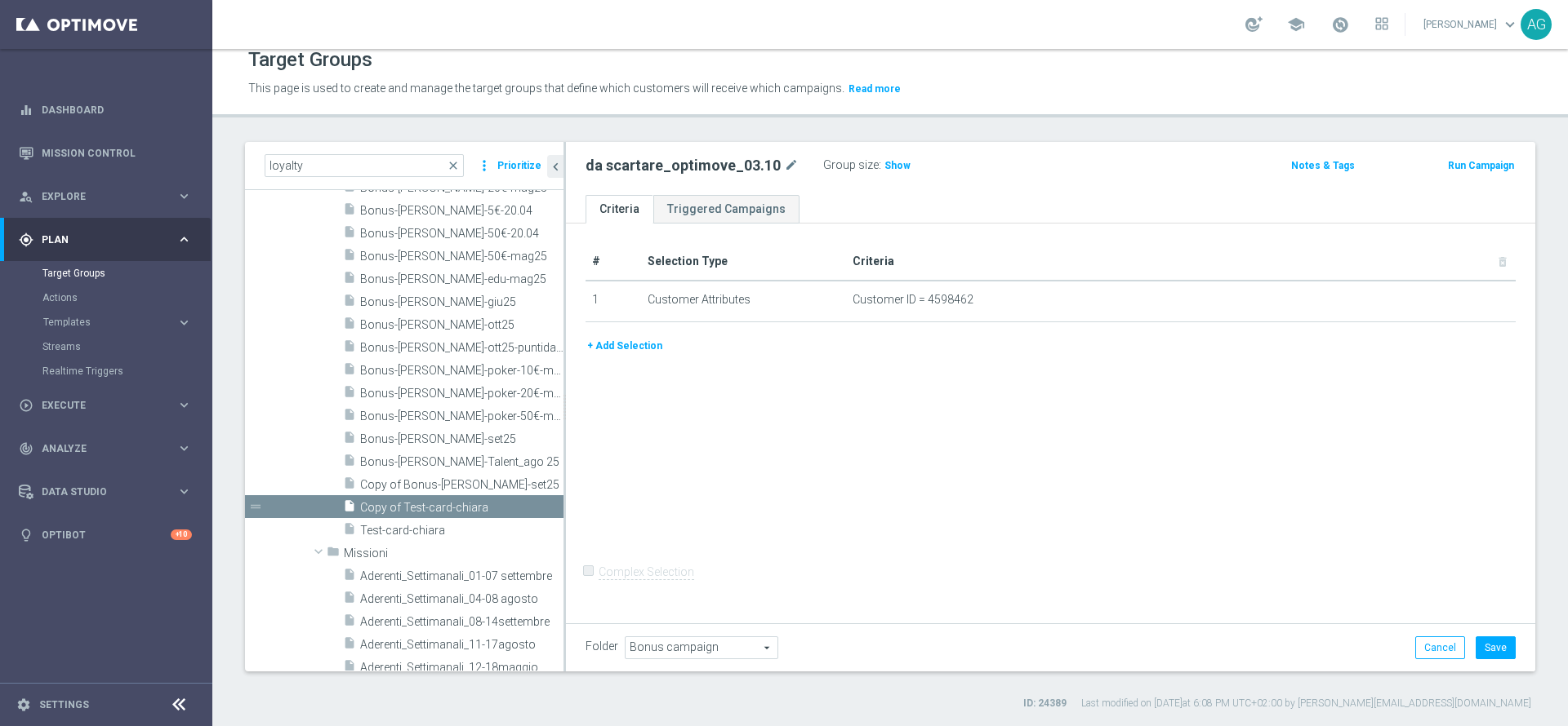
click at [796, 446] on div "# Selection Type Criteria delete_forever 1 Customer Attributes Customer ID = 45…" at bounding box center [1051, 421] width 969 height 396
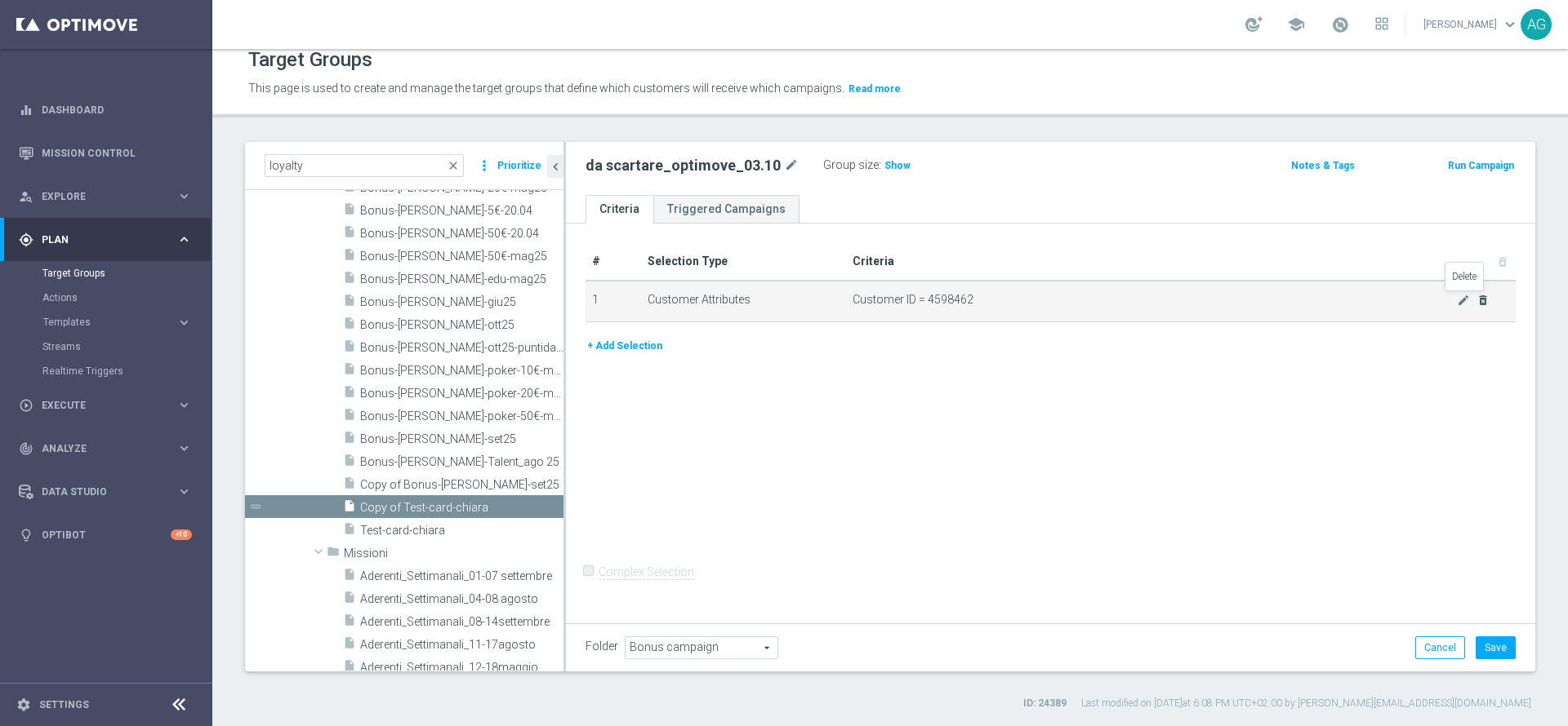
click at [1044, 296] on icon "delete_forever" at bounding box center [1483, 301] width 13 height 13
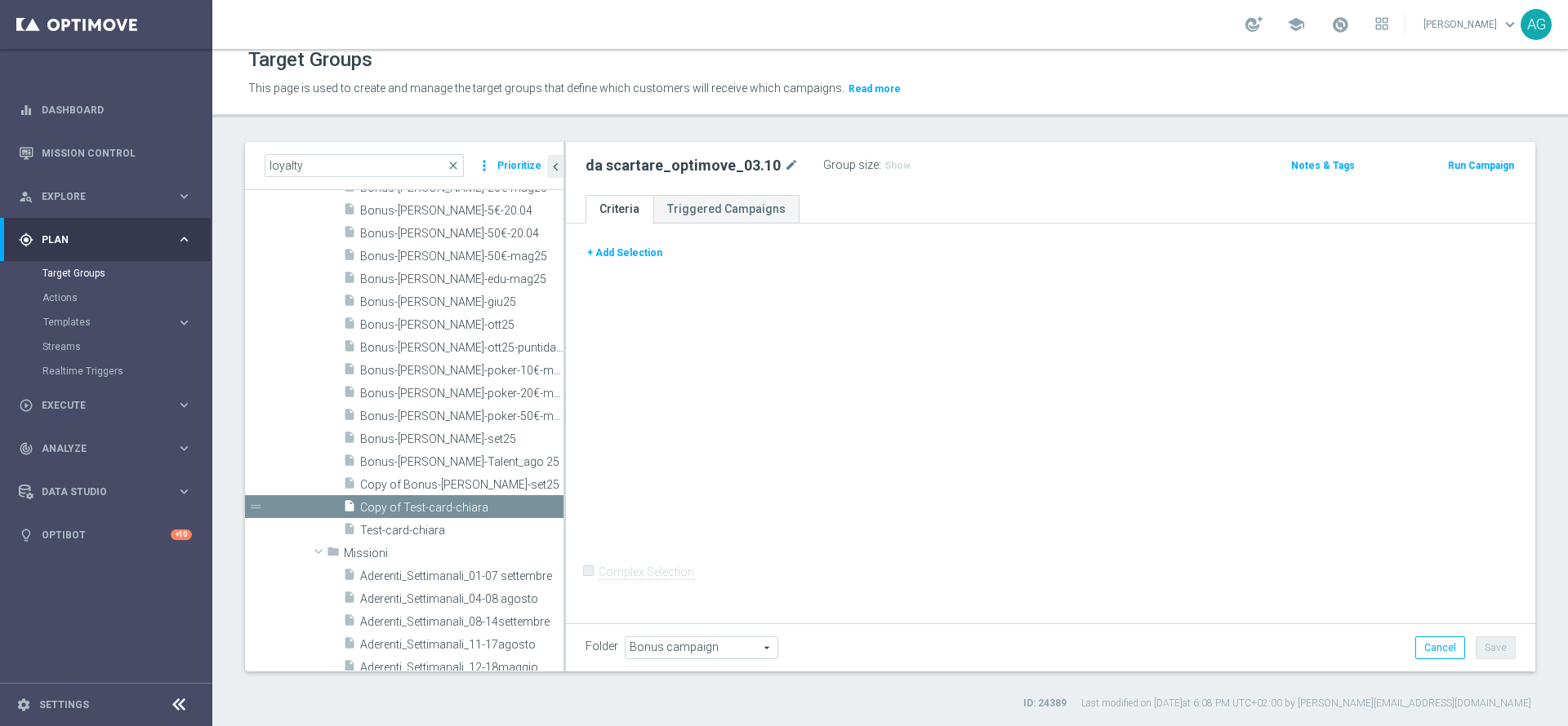
click at [626, 256] on button "+ Add Selection" at bounding box center [624, 253] width 79 height 18
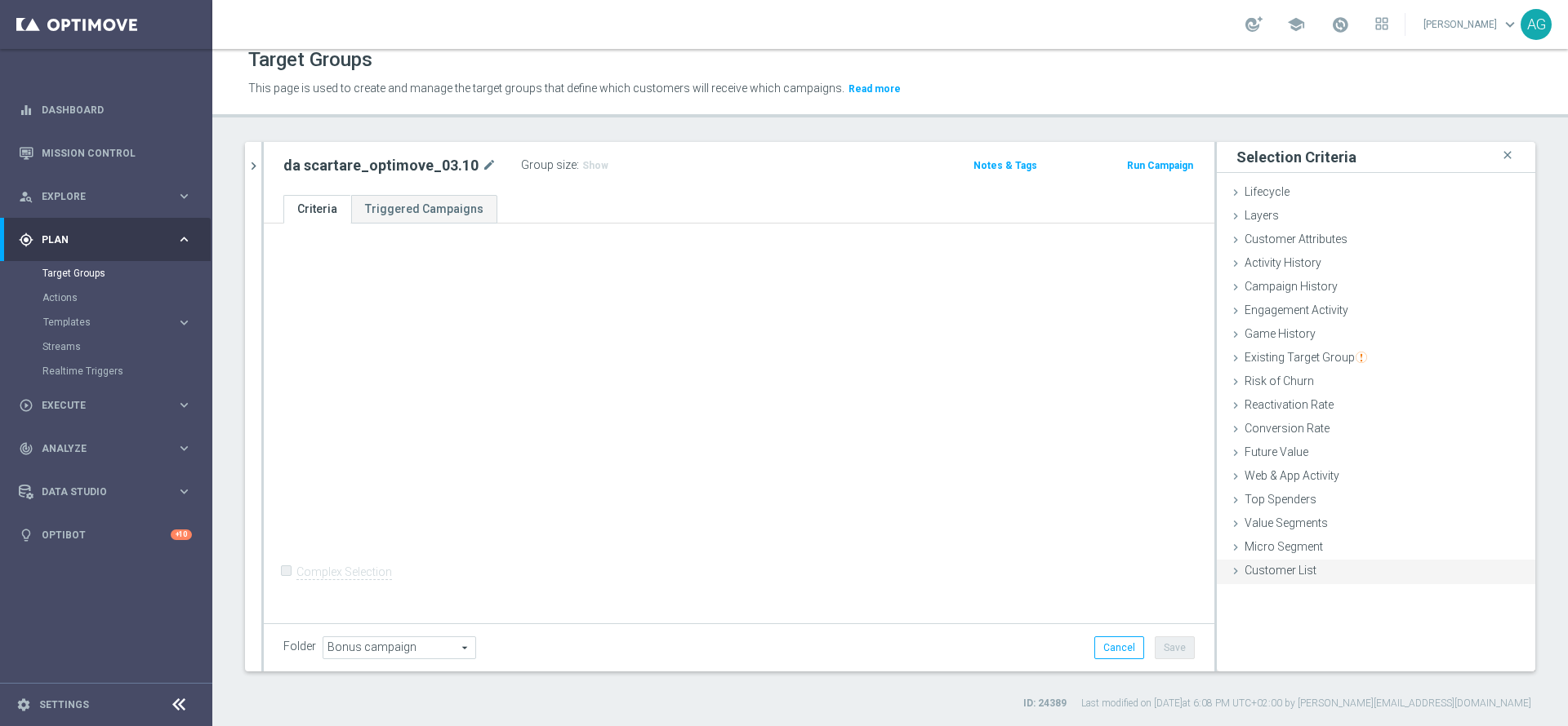
click at [1044, 483] on span "Customer List" at bounding box center [1280, 570] width 72 height 13
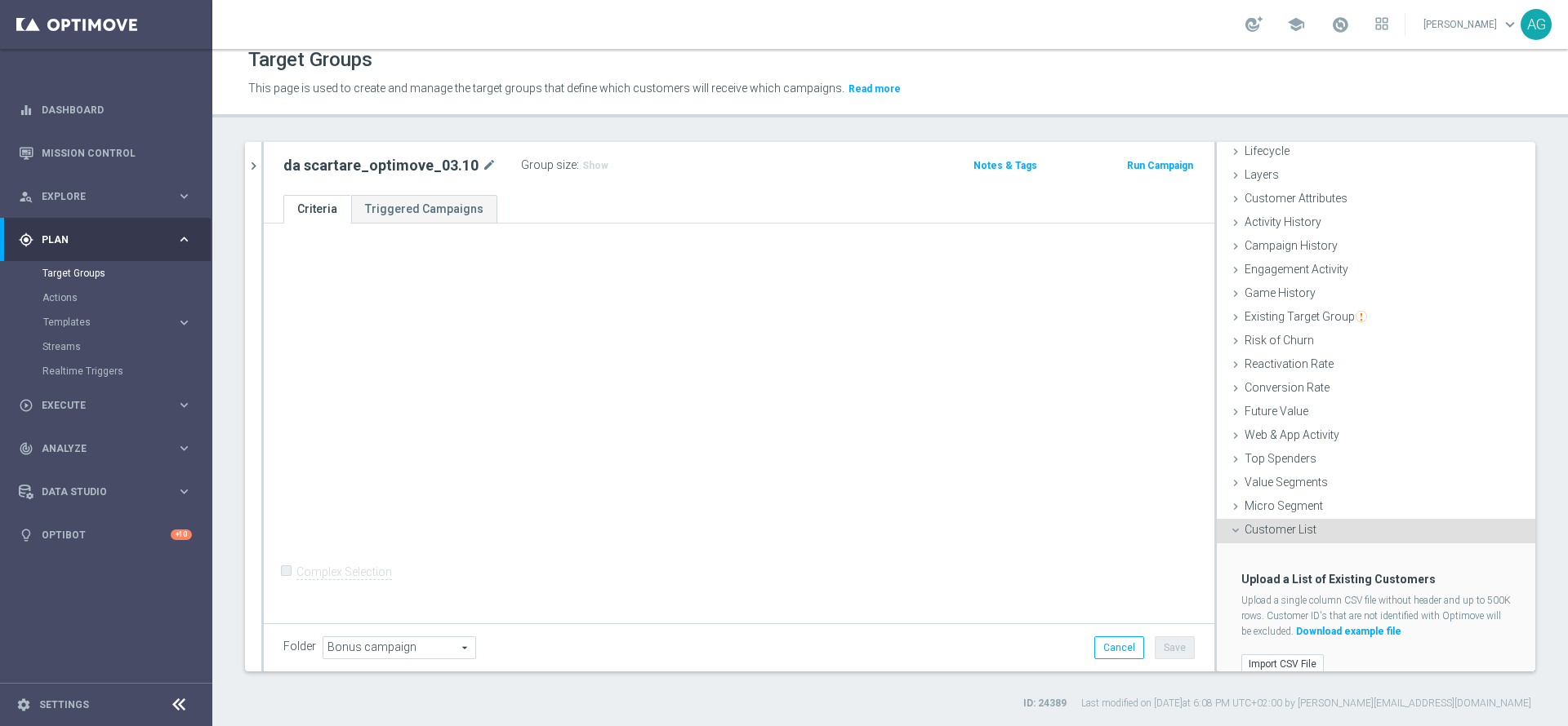
scroll to position [59, 0]
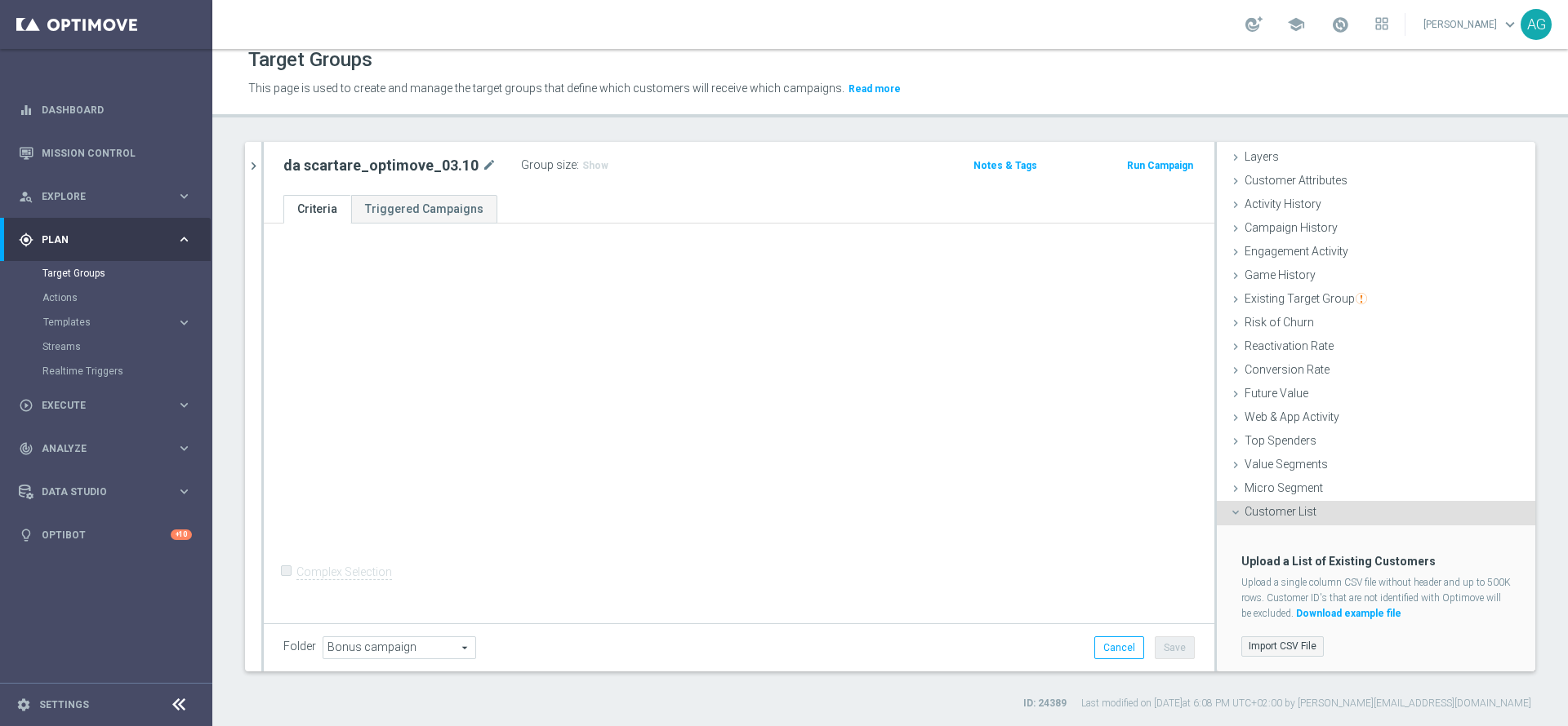
click at [1044, 483] on label "Import CSV File" at bounding box center [1283, 646] width 82 height 21
click at [0, 0] on input "Import CSV File" at bounding box center [0, 0] width 0 height 0
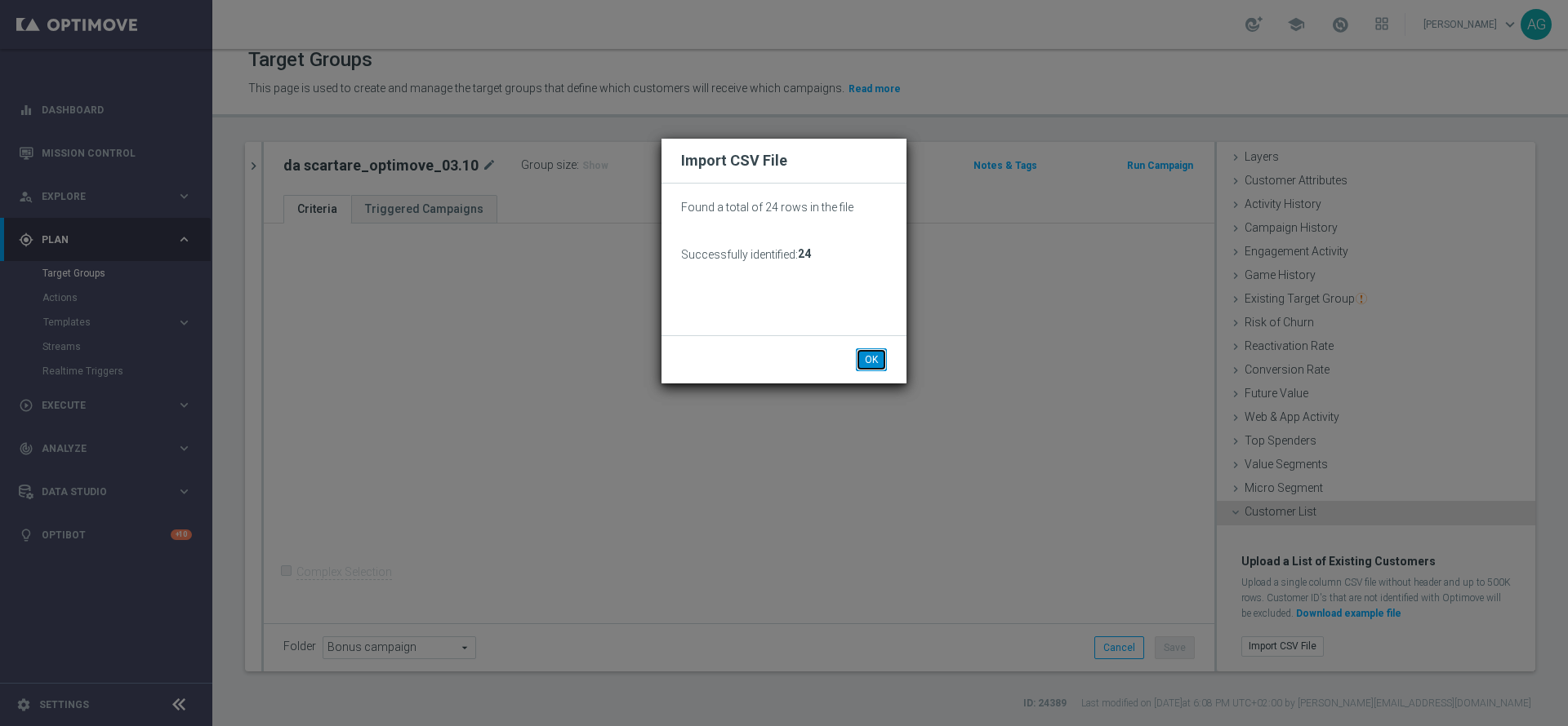
click at [877, 352] on button "OK" at bounding box center [871, 359] width 31 height 23
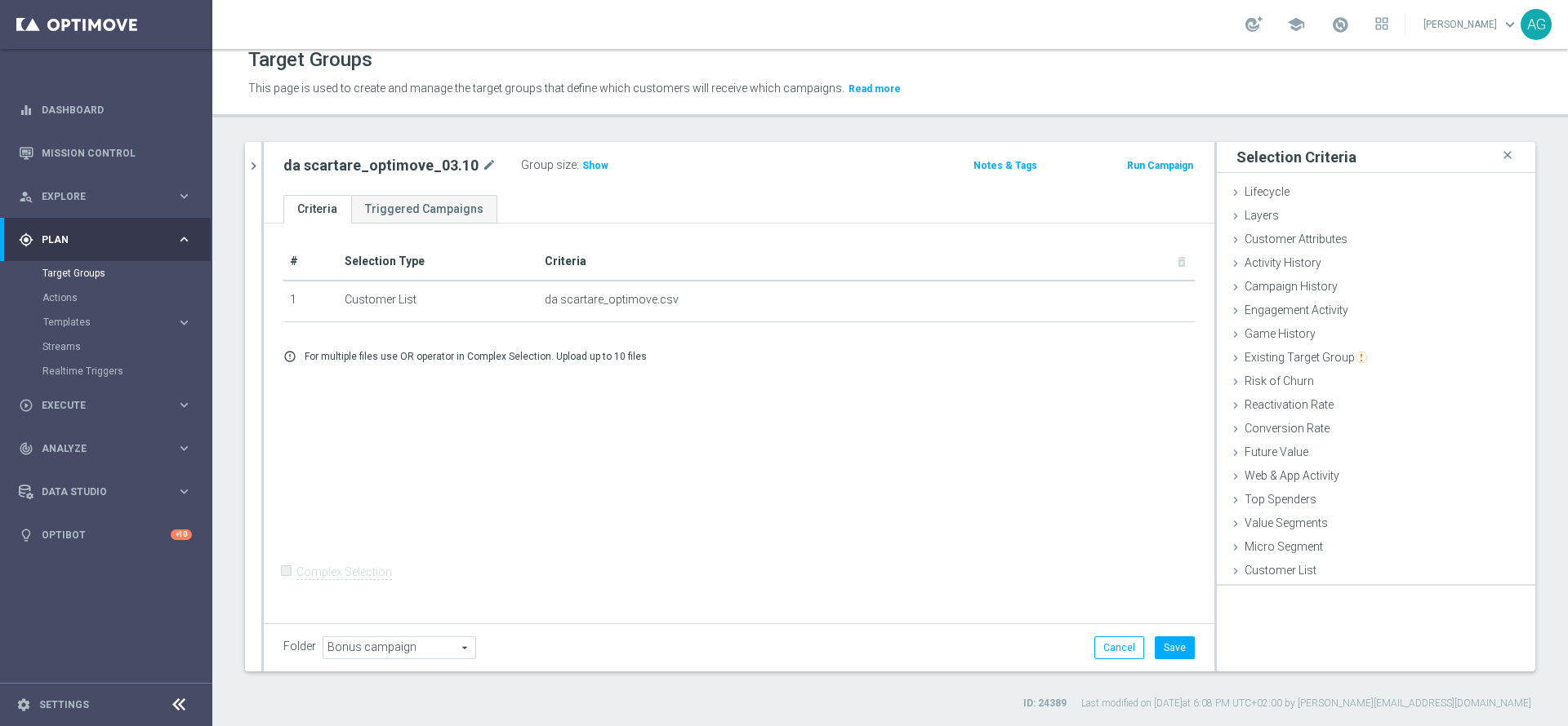
scroll to position [0, 0]
click at [1044, 483] on button "Save" at bounding box center [1175, 647] width 40 height 23
click at [255, 166] on icon "chevron_right" at bounding box center [253, 166] width 15 height 15
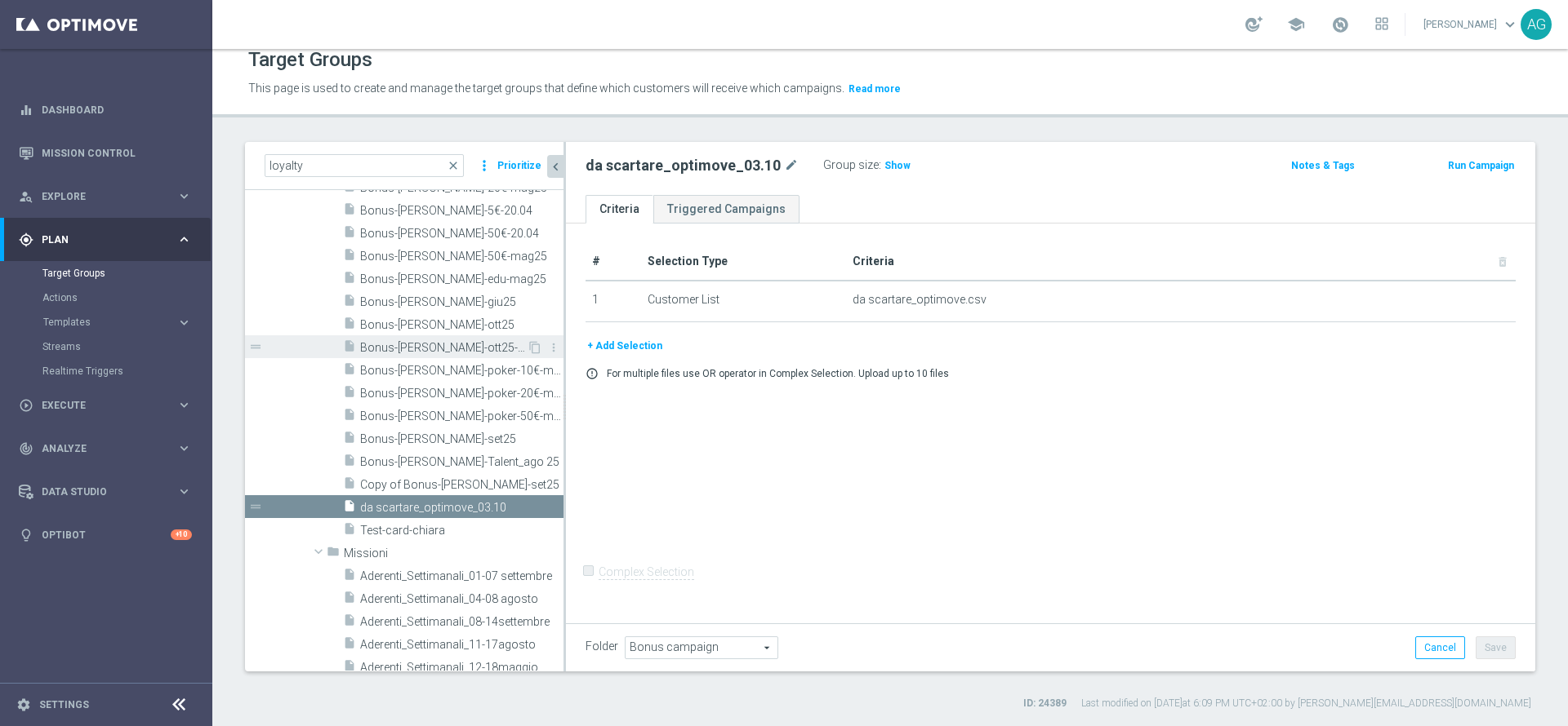
click at [433, 343] on span "Bonus-loy-ott25-puntidaaccreditare" at bounding box center [444, 348] width 167 height 14
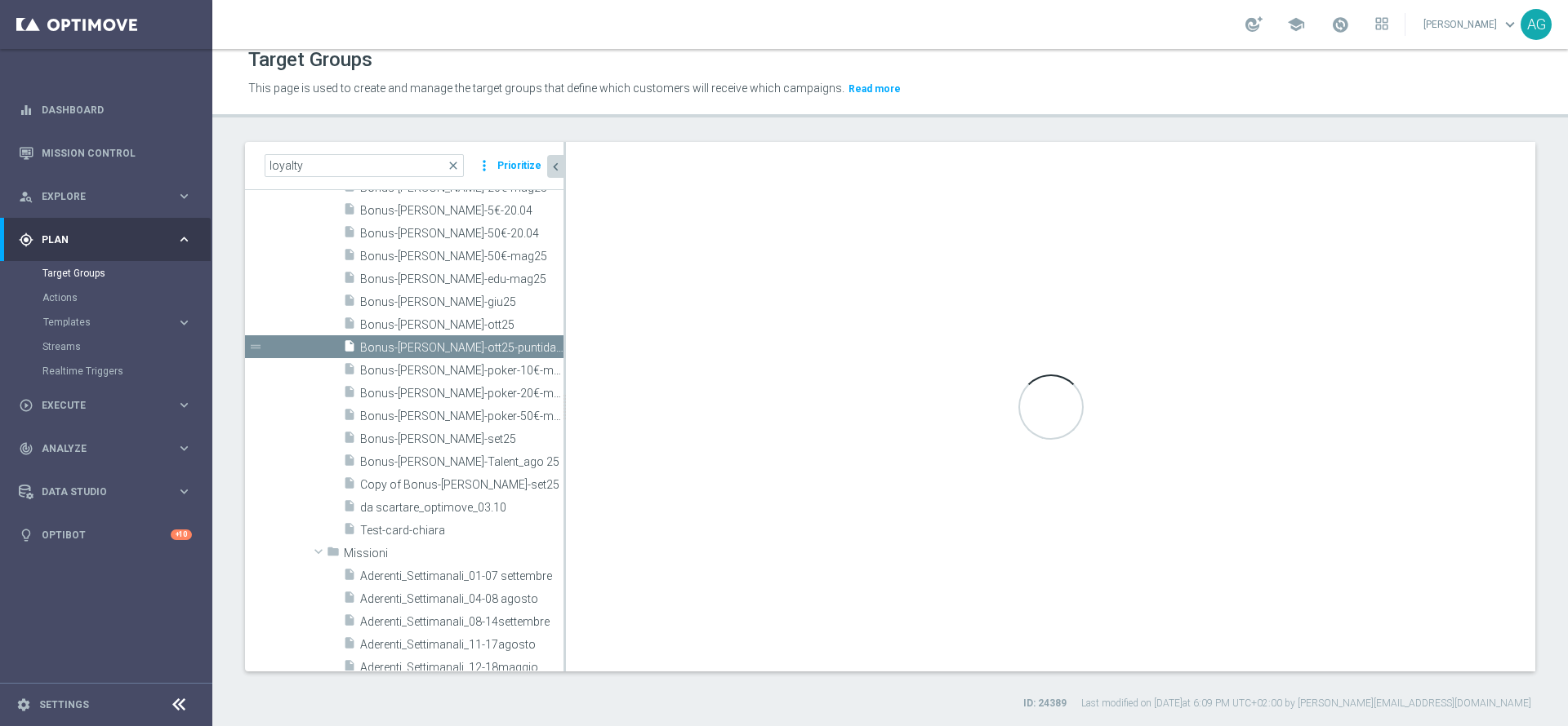
checkbox input "true"
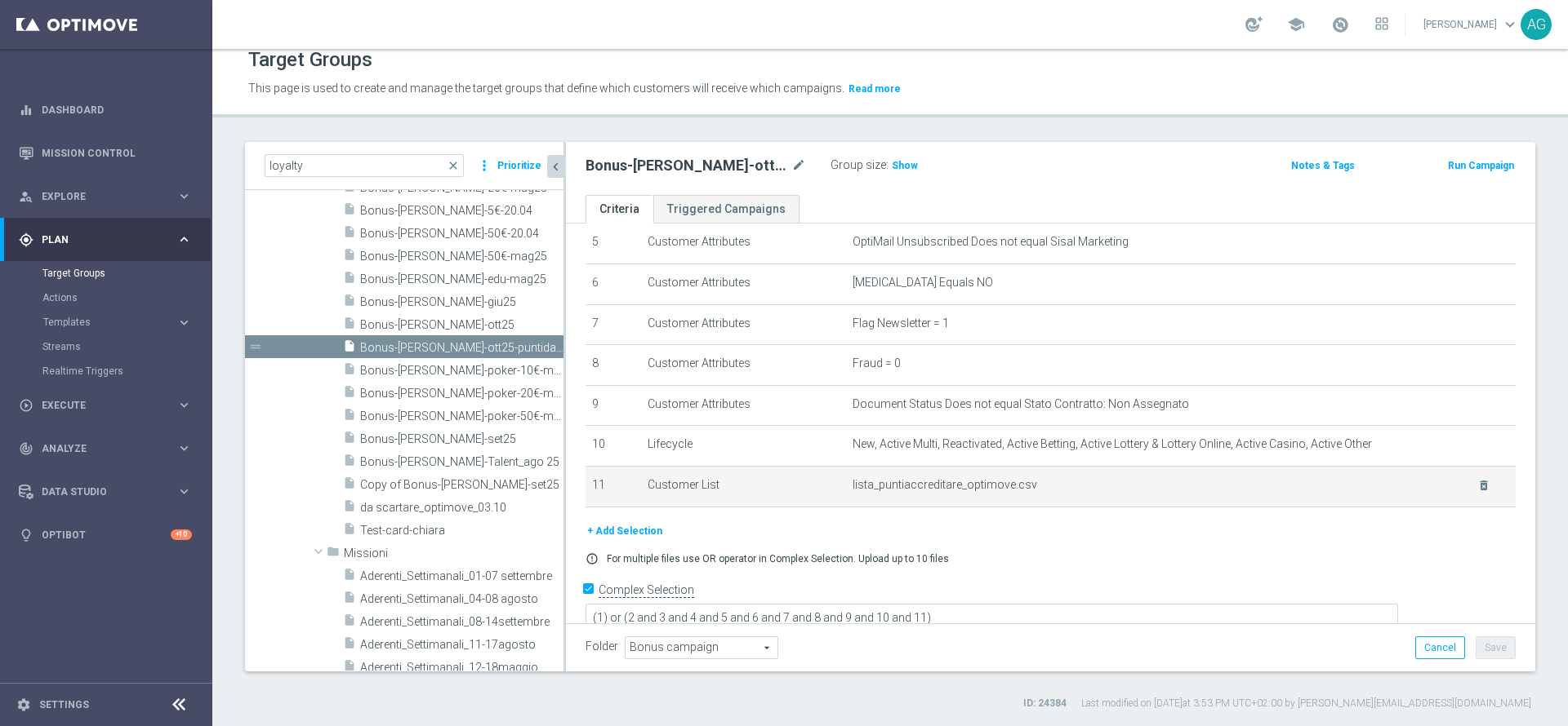
scroll to position [231, 0]
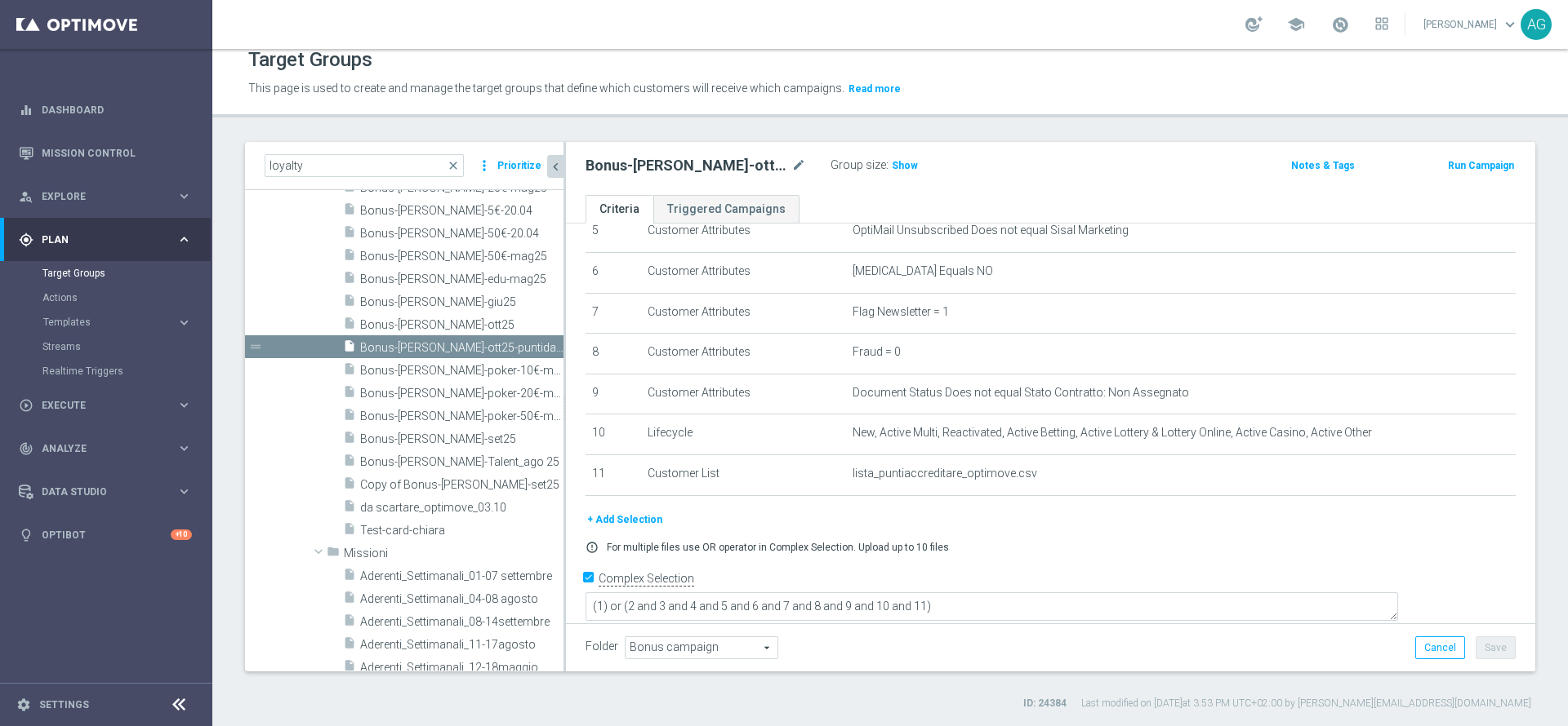
click at [636, 483] on button "+ Add Selection" at bounding box center [624, 520] width 79 height 18
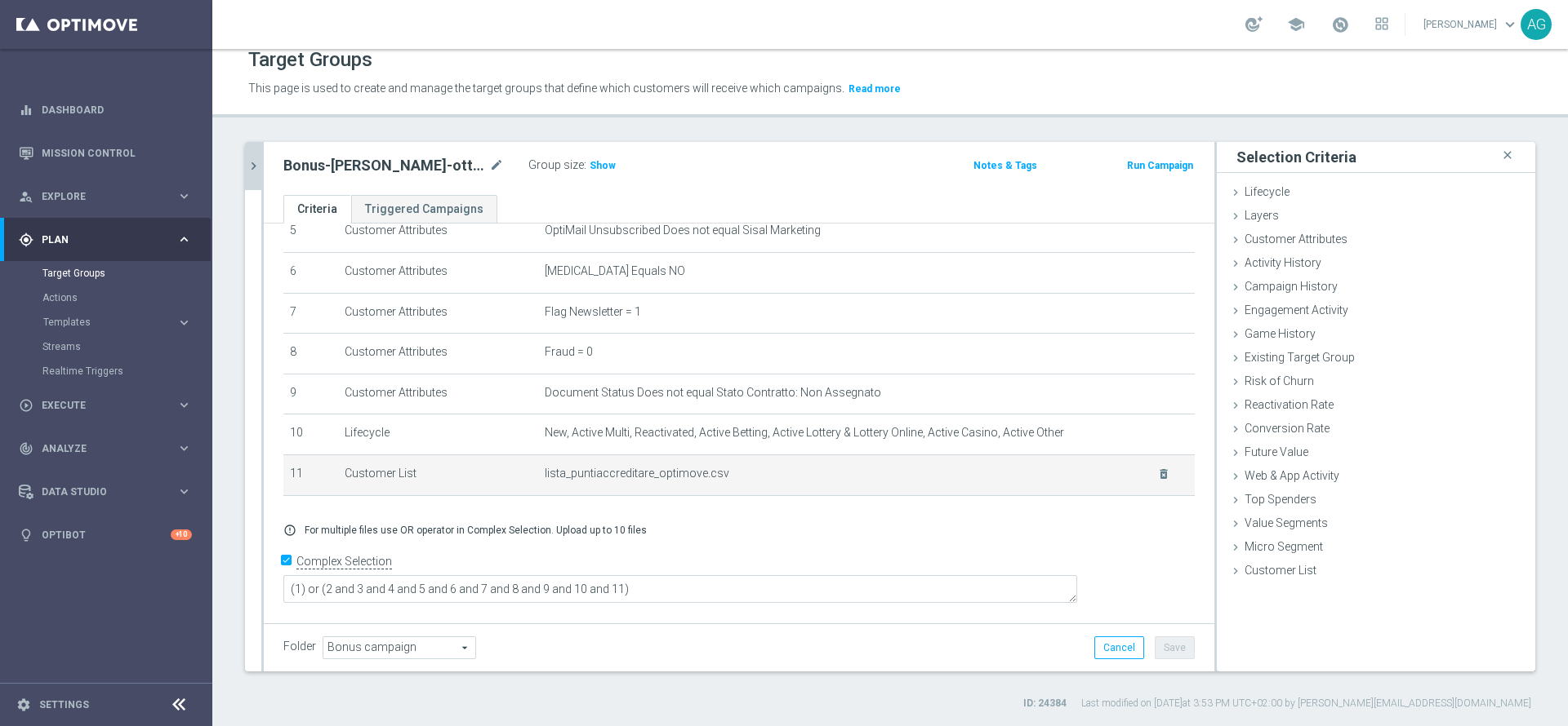
scroll to position [214, 0]
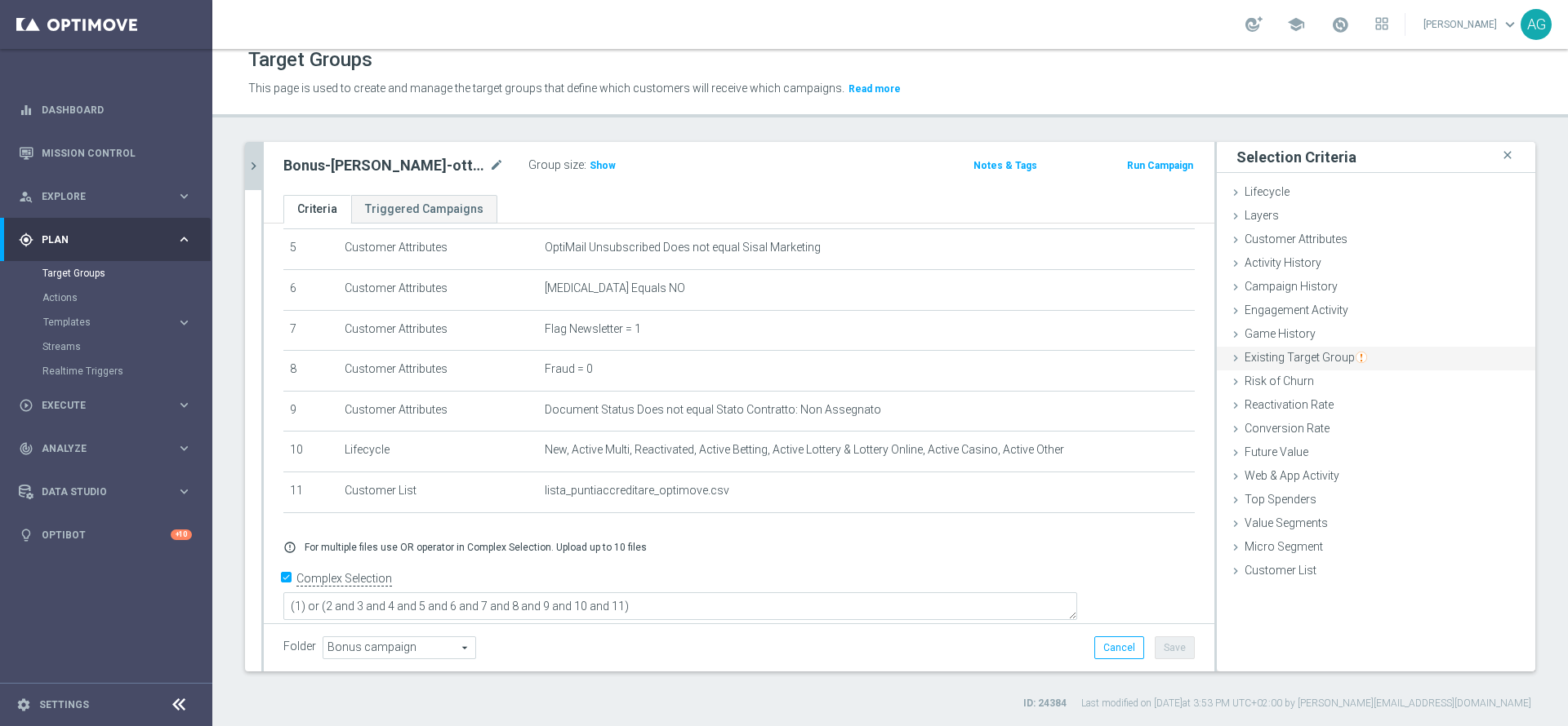
click at [1044, 358] on span "Existing Target Group" at bounding box center [1305, 358] width 122 height 13
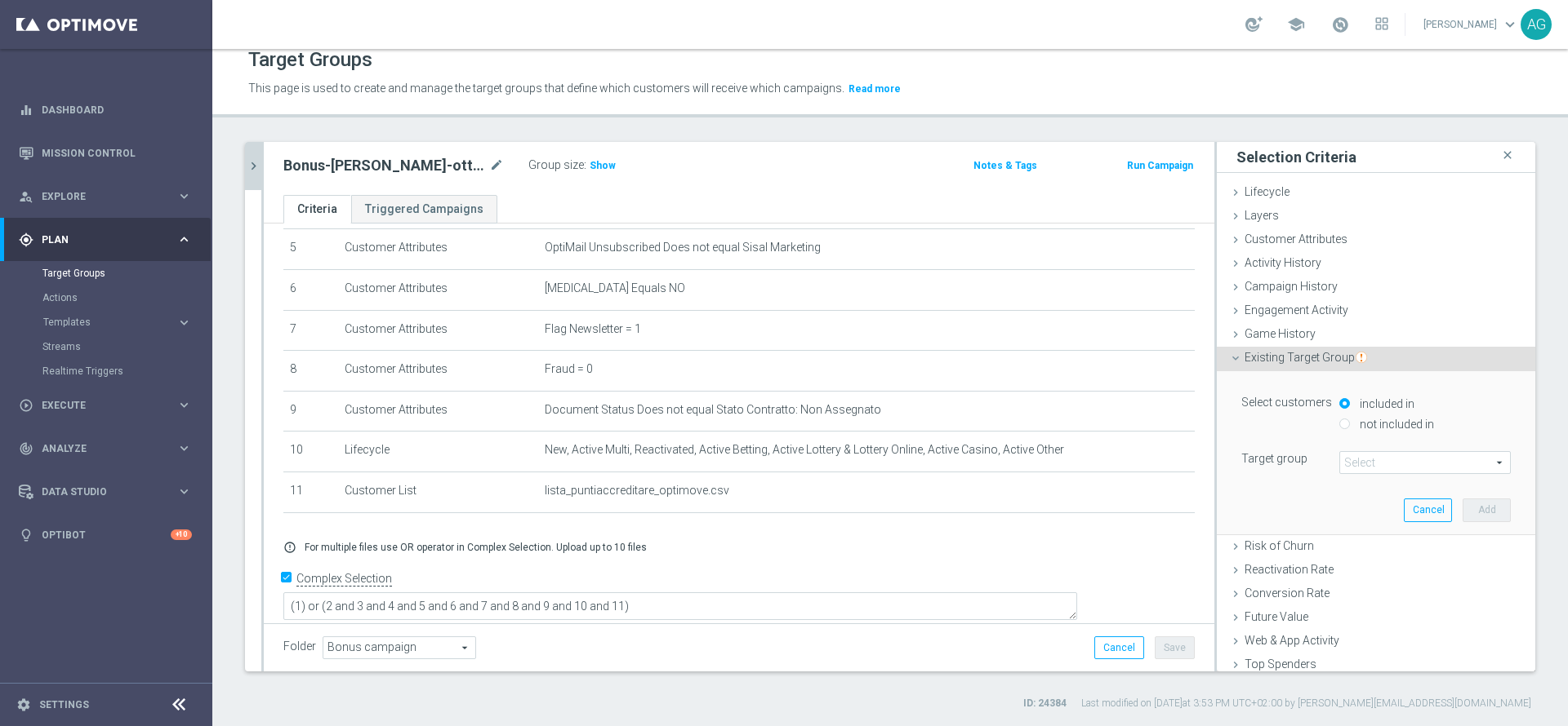
click at [1044, 425] on input "not included in" at bounding box center [1345, 425] width 11 height 11
radio input "true"
click at [1044, 465] on span at bounding box center [1426, 463] width 170 height 21
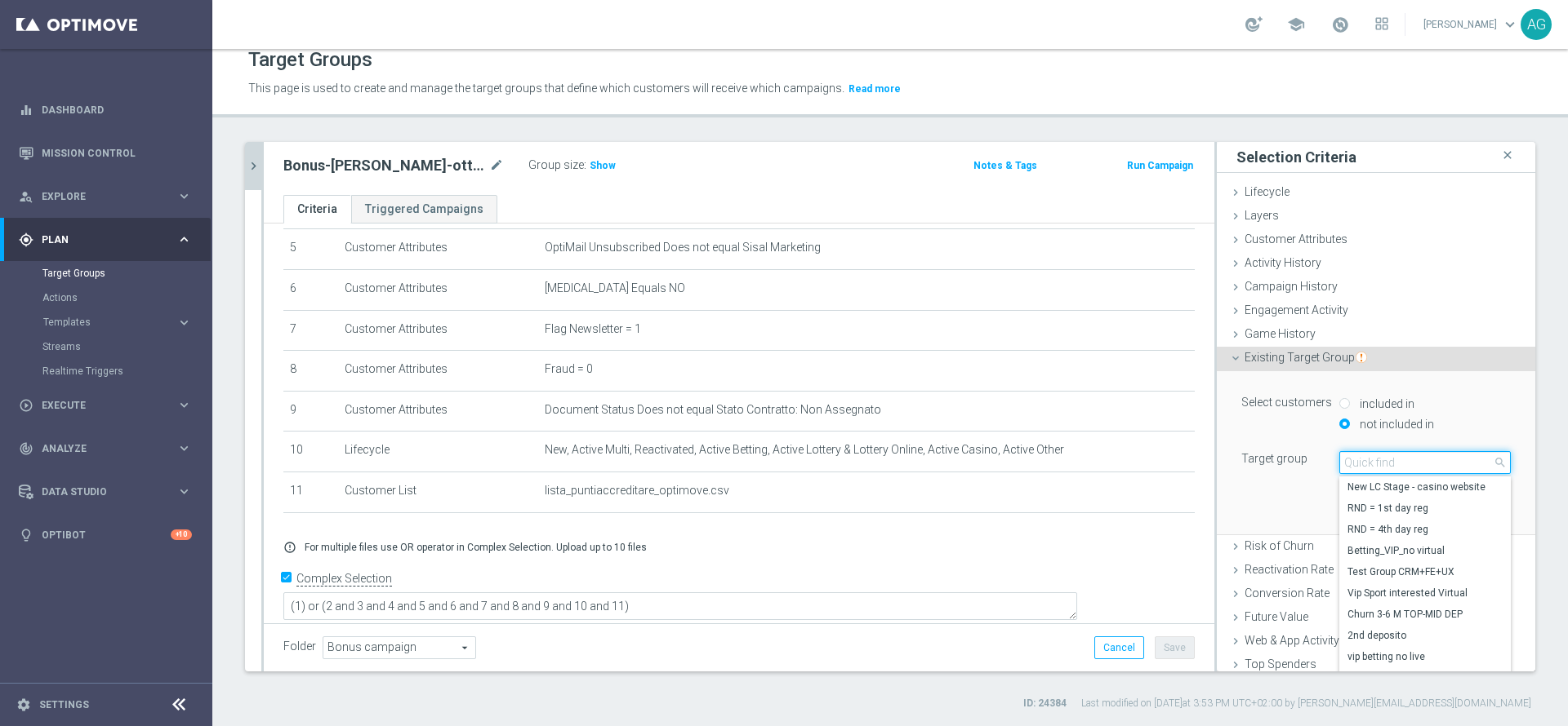
click at [1044, 464] on input "search" at bounding box center [1425, 463] width 171 height 23
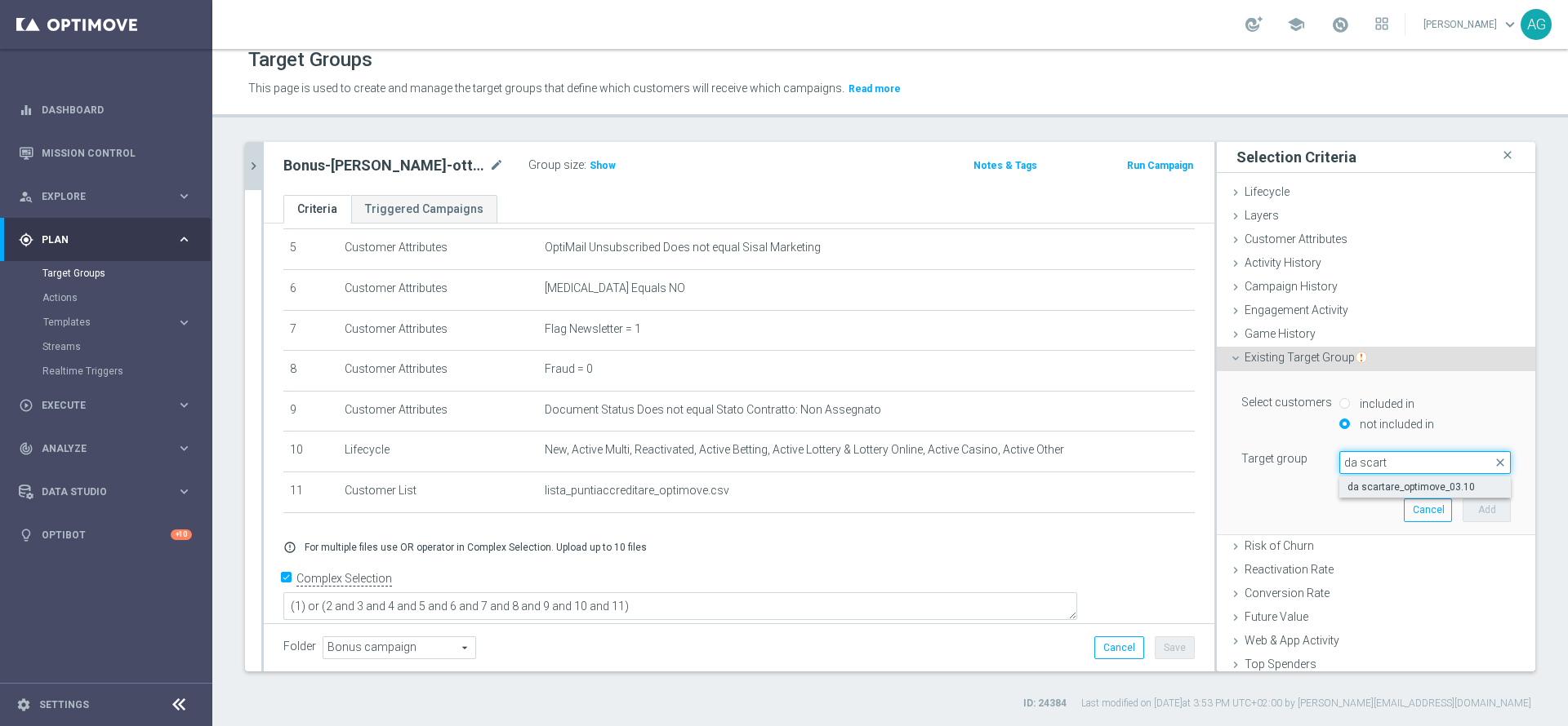
type input "da scart"
click at [1044, 483] on span "da scartare_optimove_03.10" at bounding box center [1425, 487] width 155 height 13
type input "da scartare_optimove_03.10"
click at [1044, 483] on button "Add" at bounding box center [1486, 510] width 48 height 23
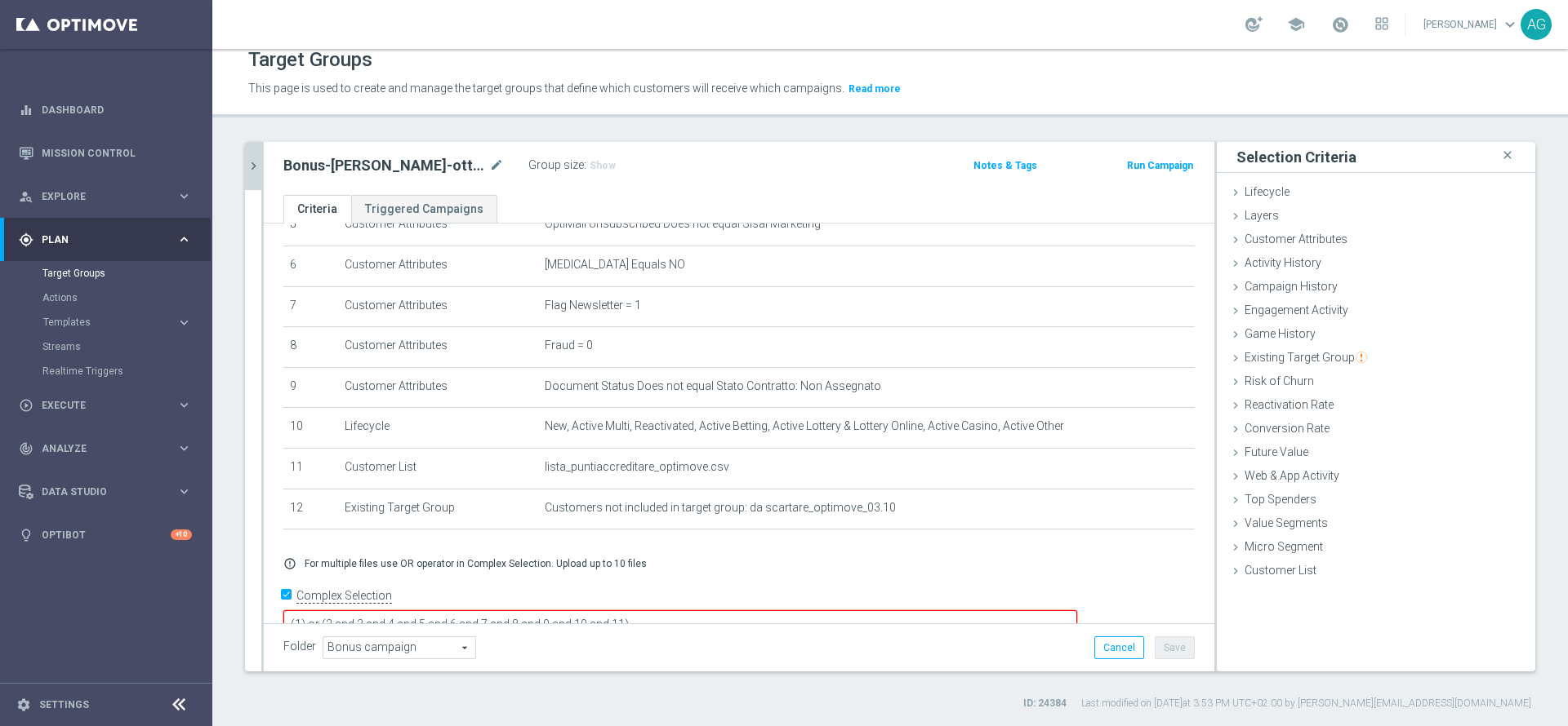
scroll to position [257, 0]
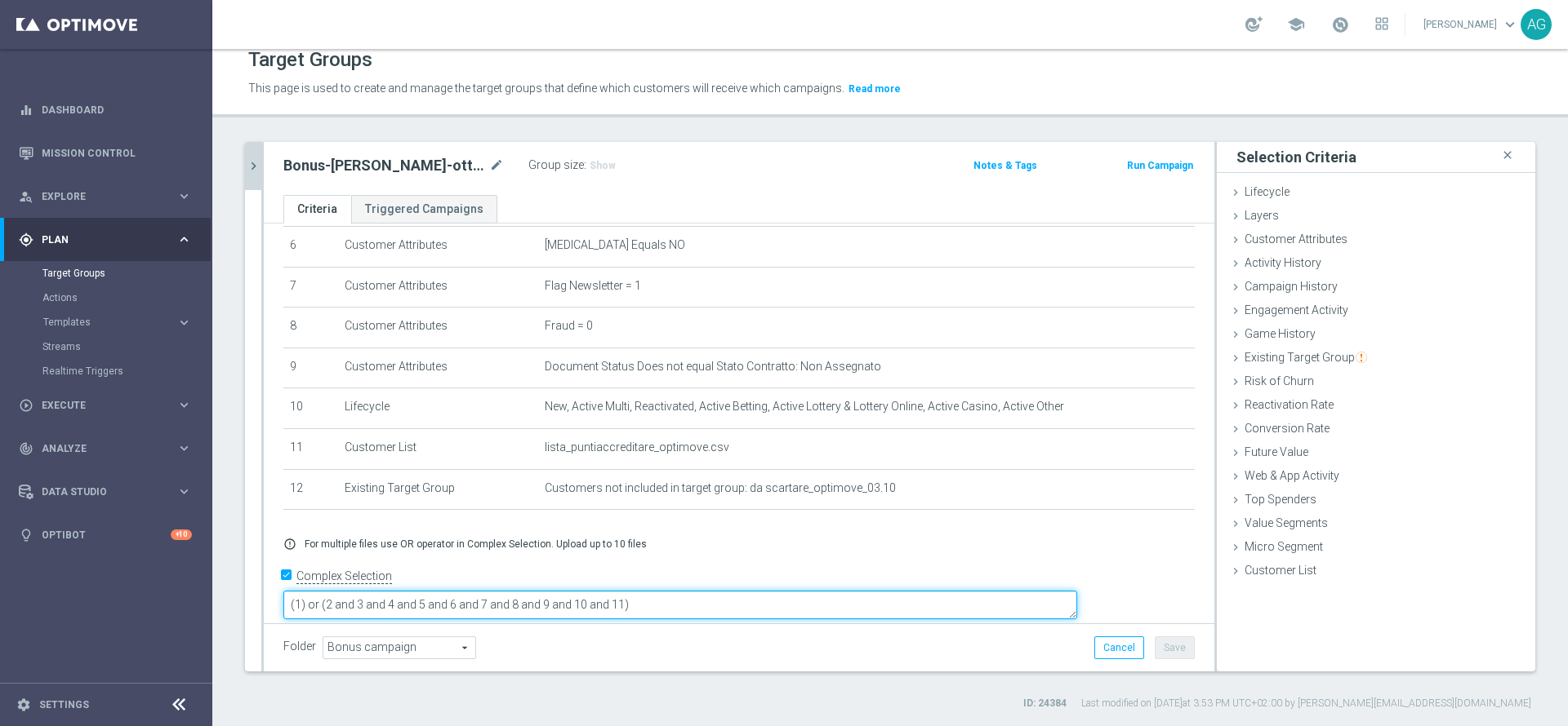
click at [738, 483] on textarea "(1) or (2 and 3 and 4 and 5 and 6 and 7 and 8 and 9 and 10 and 11)" at bounding box center [680, 606] width 794 height 29
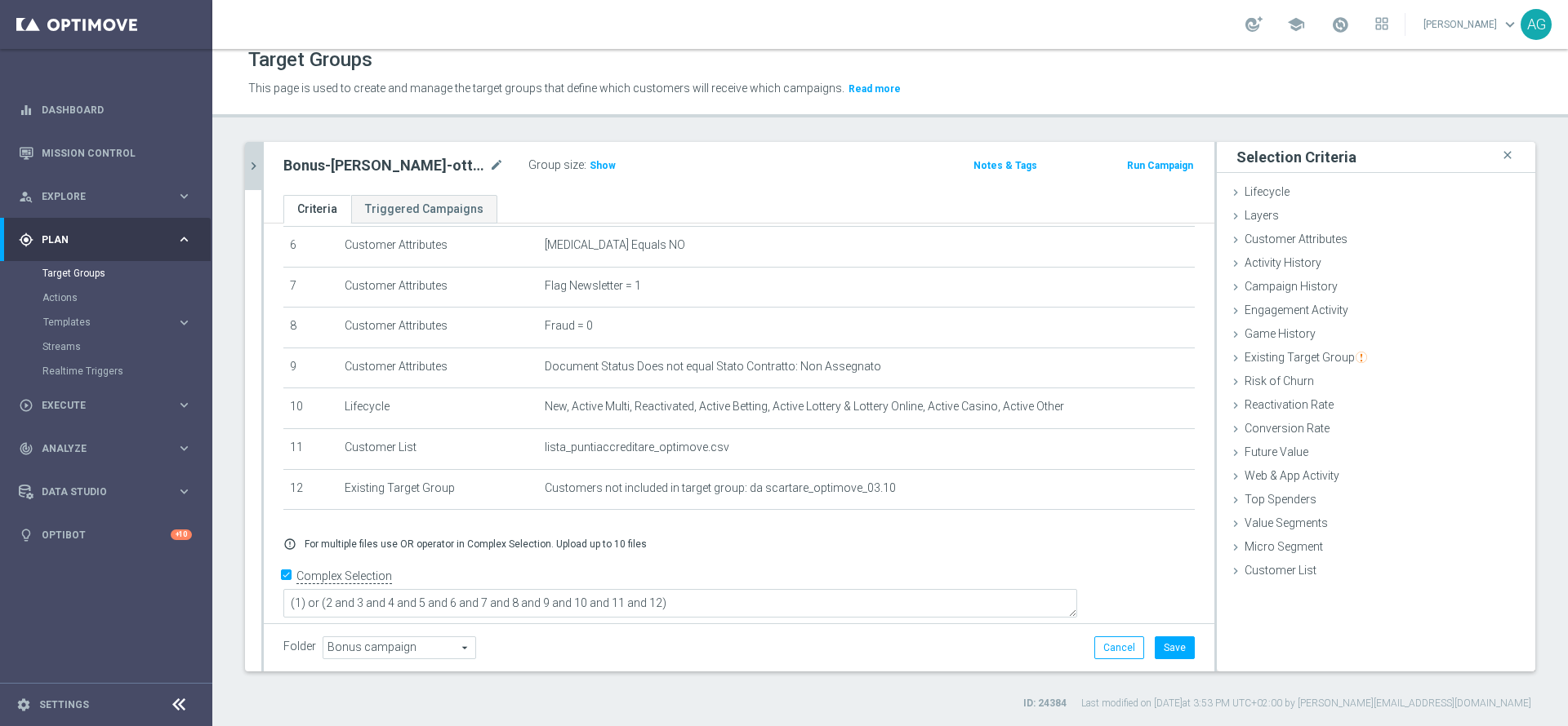
click at [741, 180] on div "Bonus-loy-ott25-puntidaaccreditare mode_edit Group size : Show Notes & Tags Run…" at bounding box center [739, 168] width 951 height 53
click at [602, 160] on span "Show" at bounding box center [602, 166] width 26 height 12
click at [1044, 483] on button "Save" at bounding box center [1175, 647] width 40 height 23
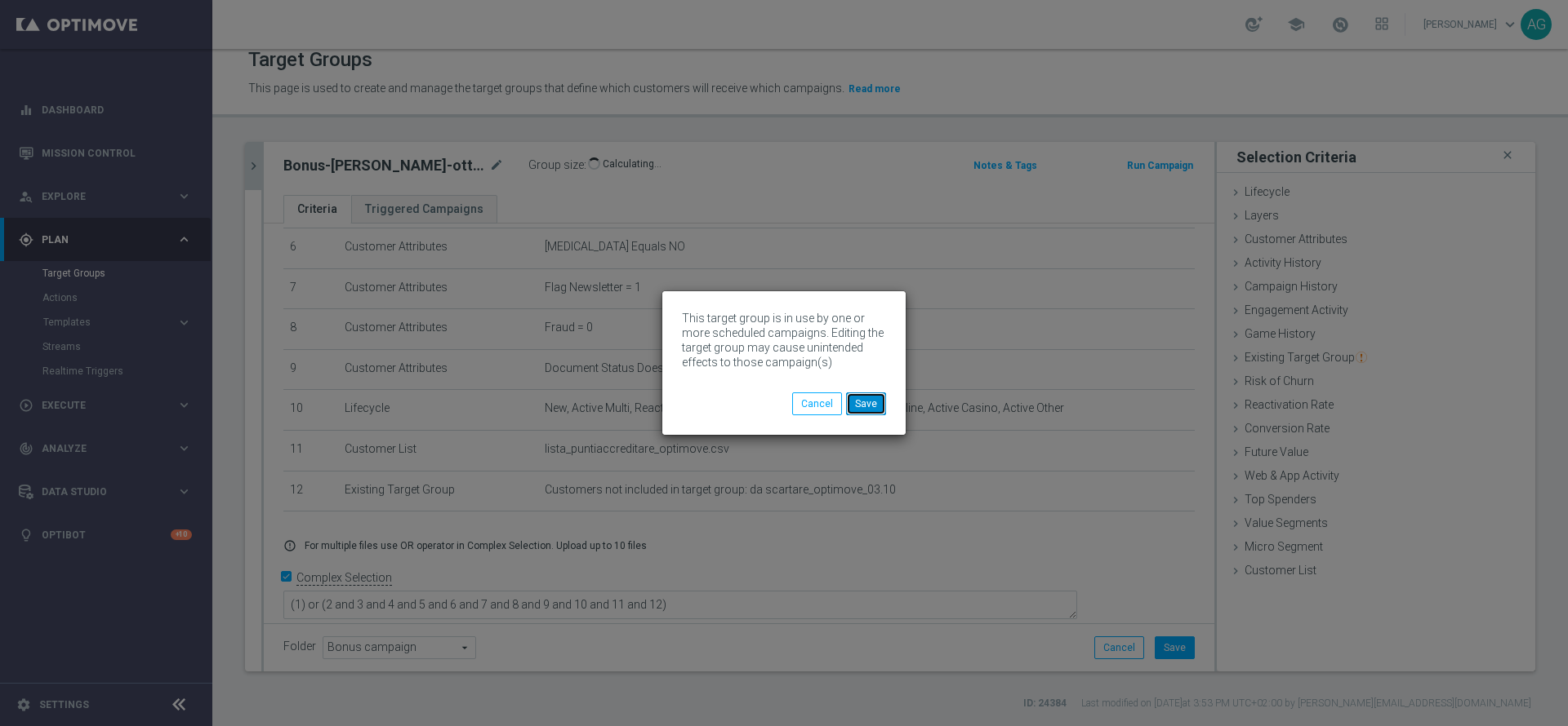
click at [869, 403] on button "Save" at bounding box center [866, 404] width 40 height 23
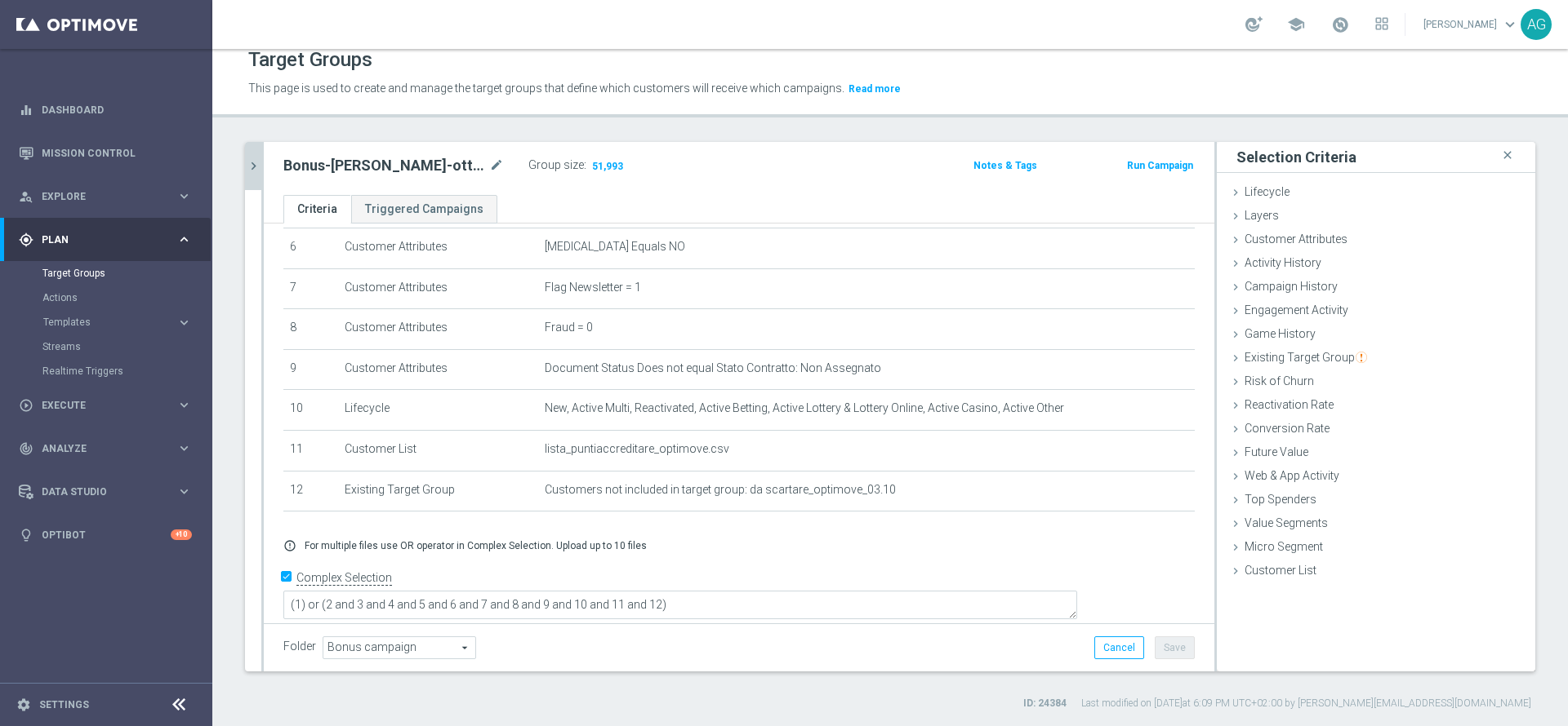
click at [259, 172] on icon "chevron_right" at bounding box center [253, 166] width 15 height 15
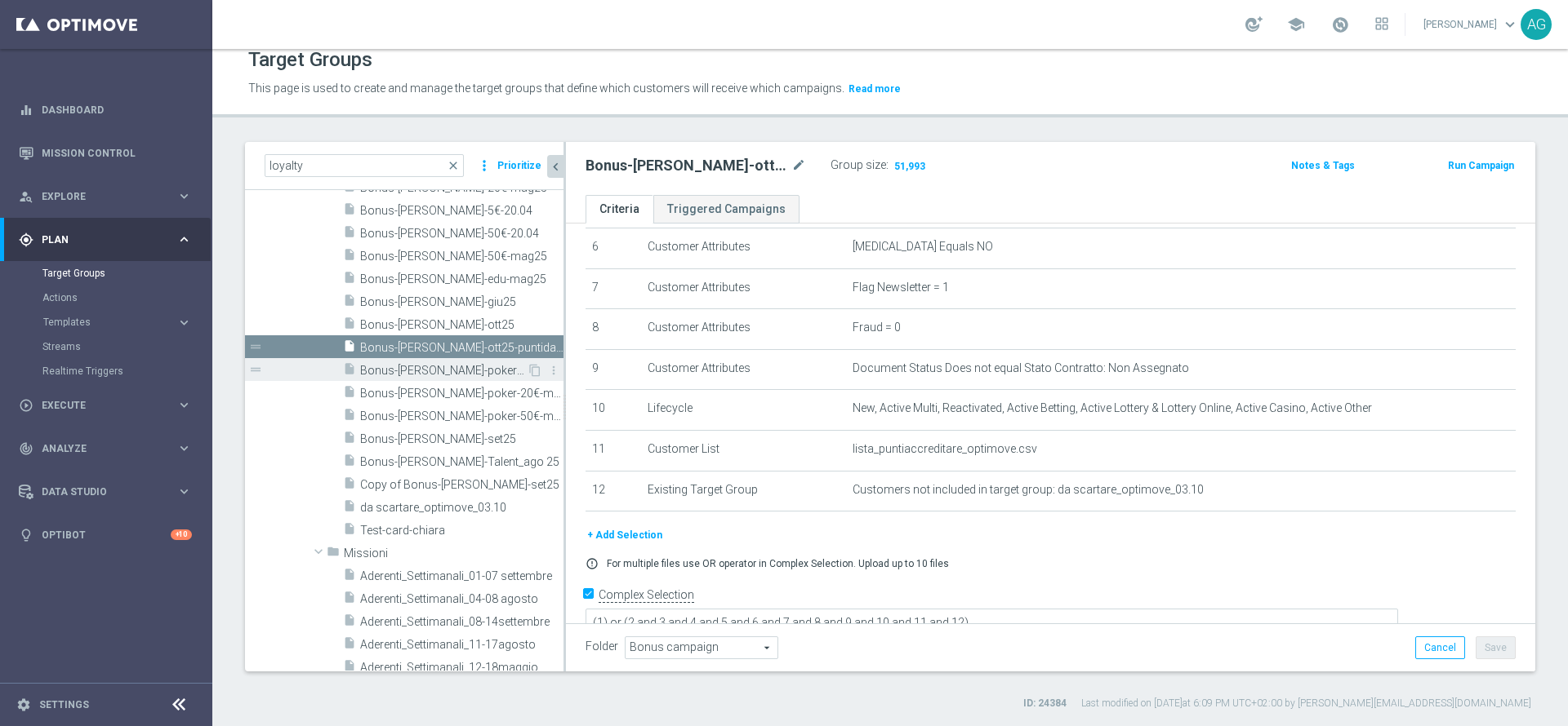
click at [418, 367] on span "Bonus-loy-poker-10€-mag25" at bounding box center [444, 370] width 167 height 14
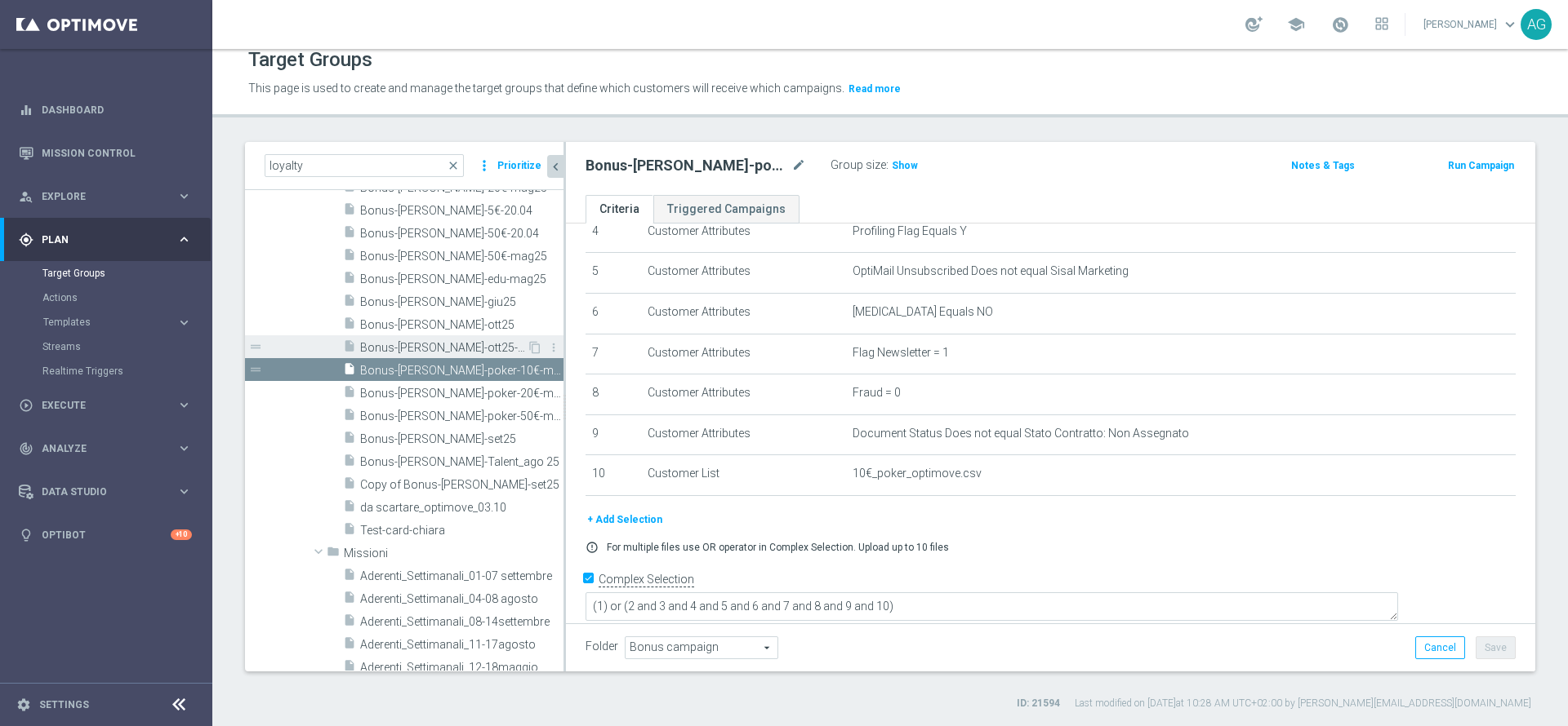
click at [419, 349] on span "Bonus-loy-ott25-puntidaaccreditare" at bounding box center [444, 348] width 167 height 14
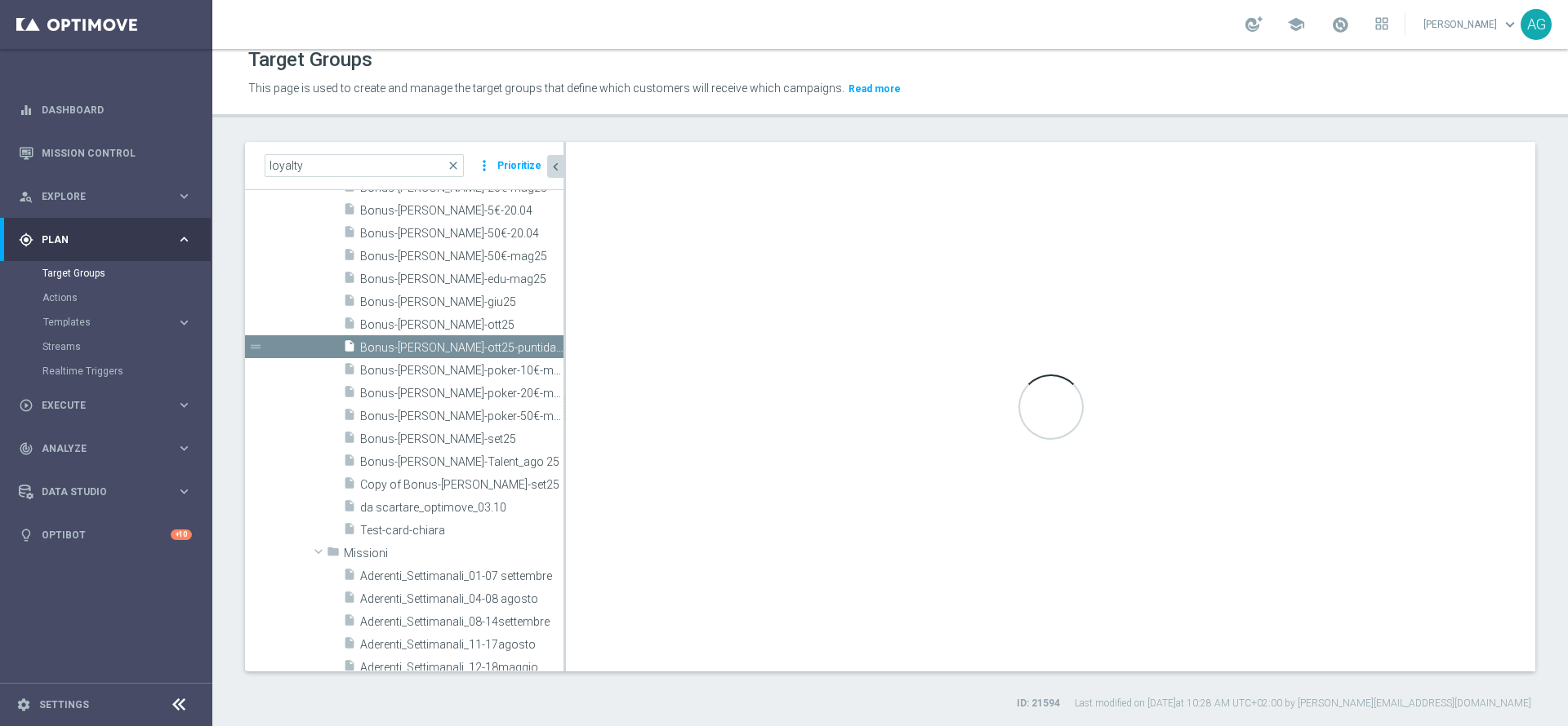
type textarea "(1) or (2 and 3 and 4 and 5 and 6 and 7 and 8 and 9 and 10 and 11 and 12)"
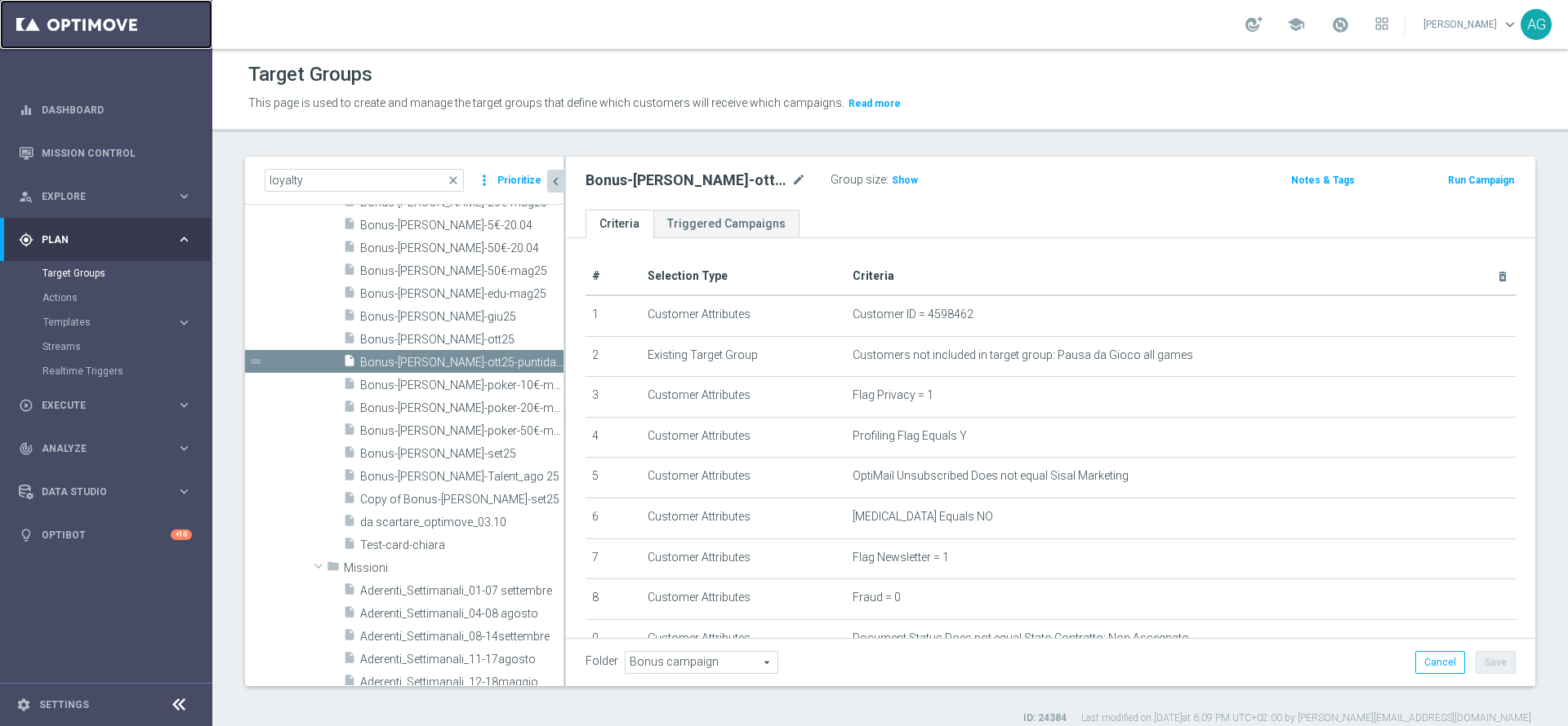
click at [123, 34] on link at bounding box center [106, 24] width 212 height 49
